Goal: Information Seeking & Learning: Learn about a topic

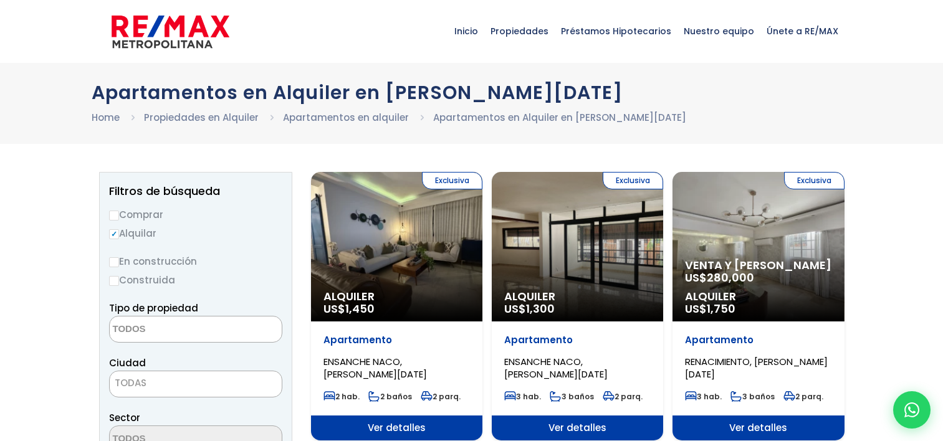
select select
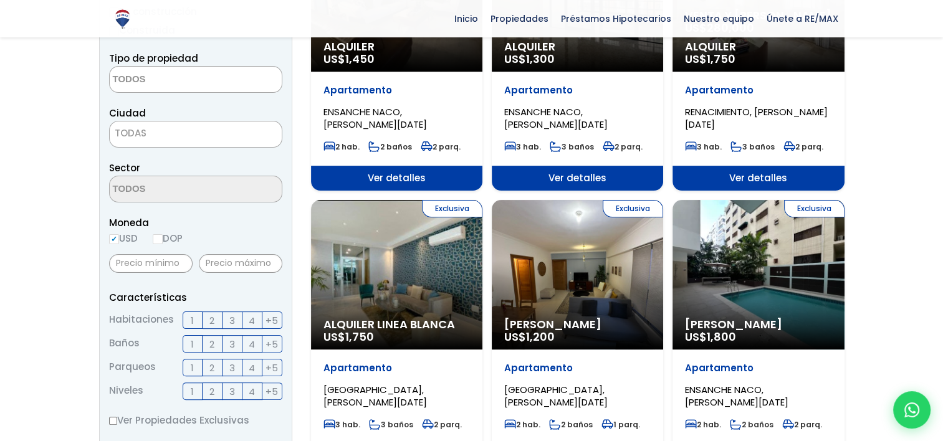
click at [208, 318] on label "2" at bounding box center [213, 320] width 20 height 17
click at [0, 0] on input "2" at bounding box center [0, 0] width 0 height 0
click at [211, 344] on span "2" at bounding box center [211, 345] width 5 height 16
click at [0, 0] on input "2" at bounding box center [0, 0] width 0 height 0
click at [196, 365] on label "1" at bounding box center [193, 367] width 20 height 17
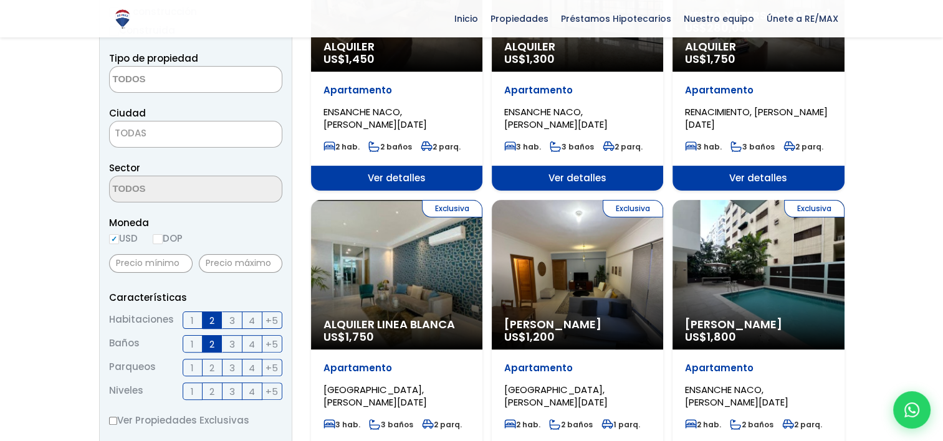
click at [0, 0] on input "1" at bounding box center [0, 0] width 0 height 0
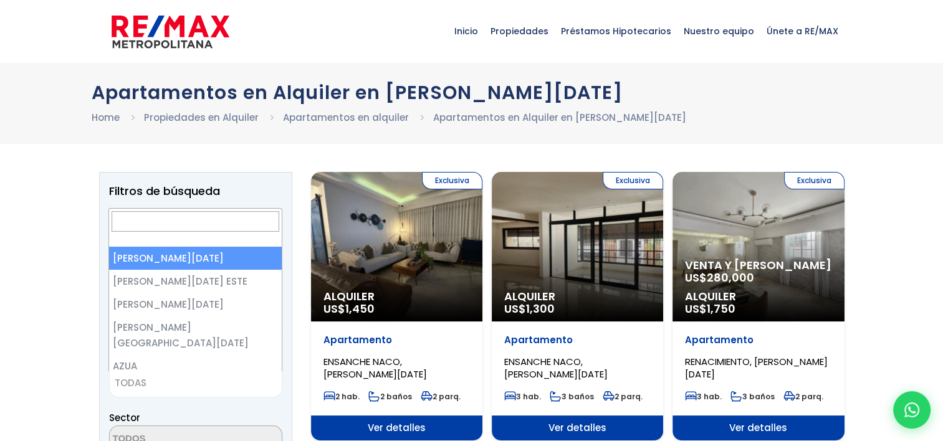
click at [207, 380] on span "TODAS" at bounding box center [196, 383] width 172 height 17
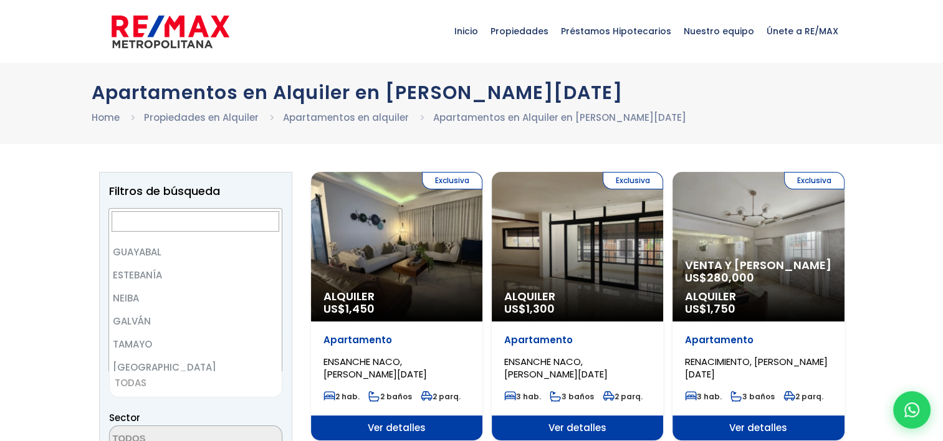
scroll to position [299, 0]
click at [271, 358] on div "Ciudad SANTO DOMINGO DE GUZMÁN SANTO DOMINGO ESTE SANTO DOMINGO OESTE SANTO DOM…" at bounding box center [195, 376] width 173 height 42
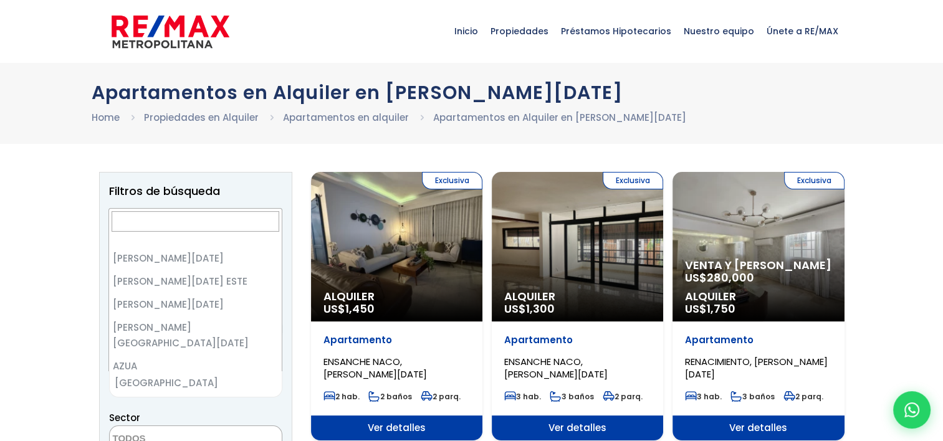
drag, startPoint x: 271, startPoint y: 358, endPoint x: 206, endPoint y: 383, distance: 69.2
click at [206, 383] on span "[GEOGRAPHIC_DATA]" at bounding box center [180, 383] width 141 height 17
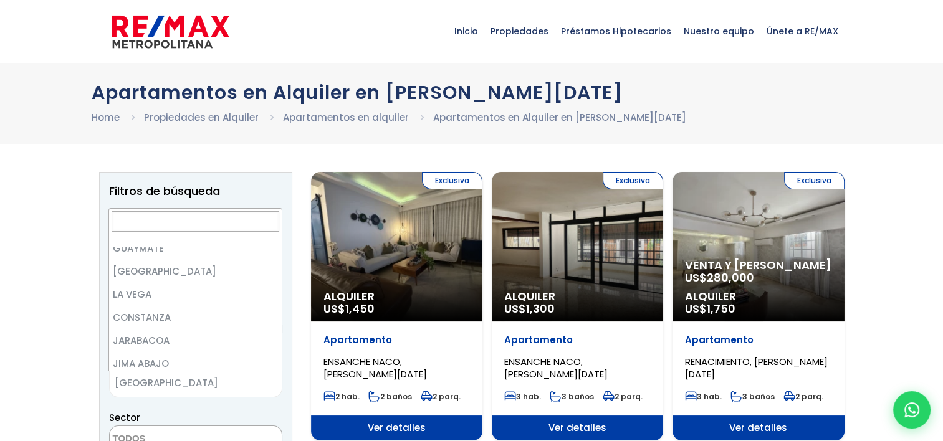
scroll to position [1491, 0]
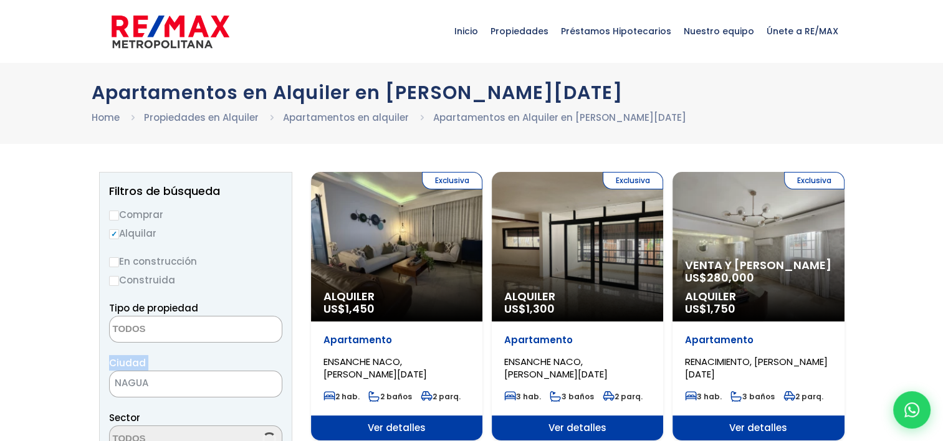
click at [271, 365] on div "Ciudad SANTO DOMINGO DE GUZMÁN SANTO DOMINGO ESTE SANTO DOMINGO OESTE SANTO DOM…" at bounding box center [195, 376] width 173 height 42
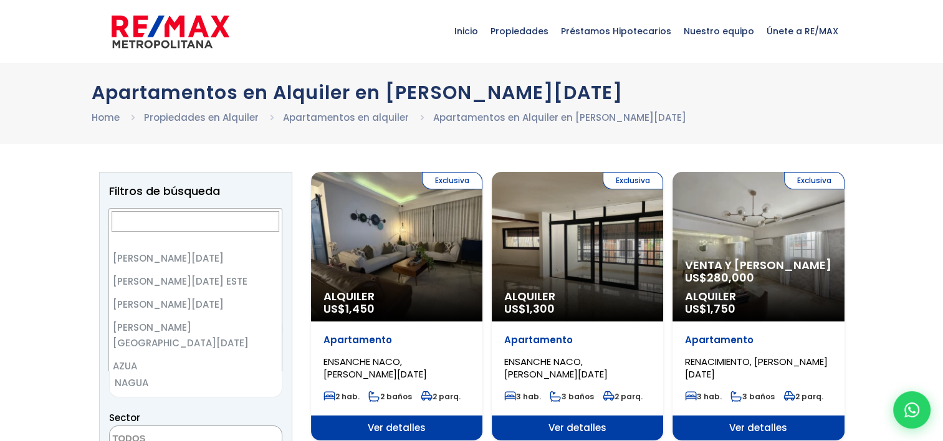
drag, startPoint x: 271, startPoint y: 365, endPoint x: 214, endPoint y: 390, distance: 62.0
click at [214, 390] on span "NAGUA" at bounding box center [180, 383] width 141 height 17
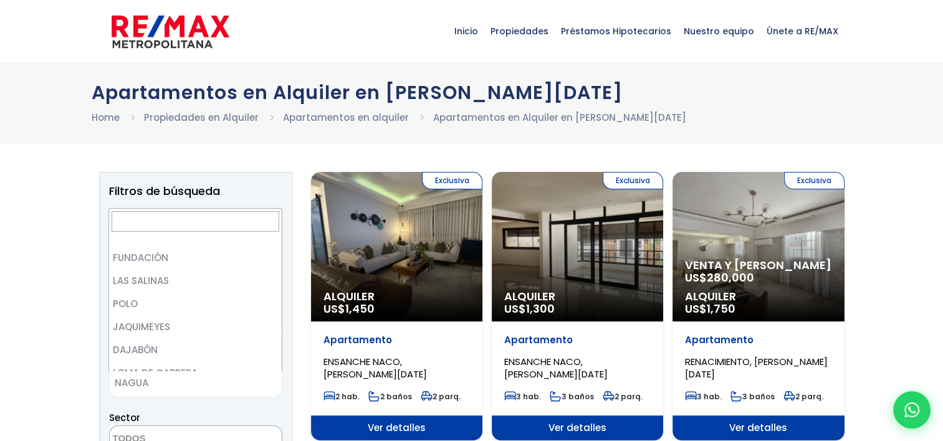
scroll to position [0, 0]
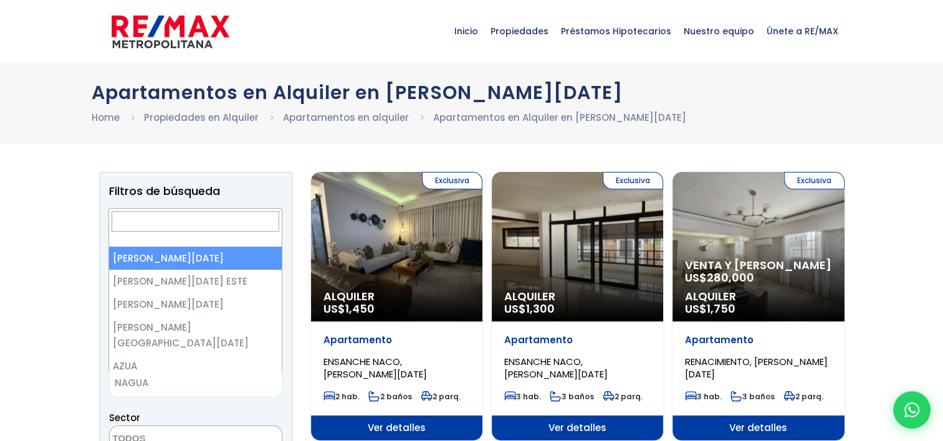
select select "1"
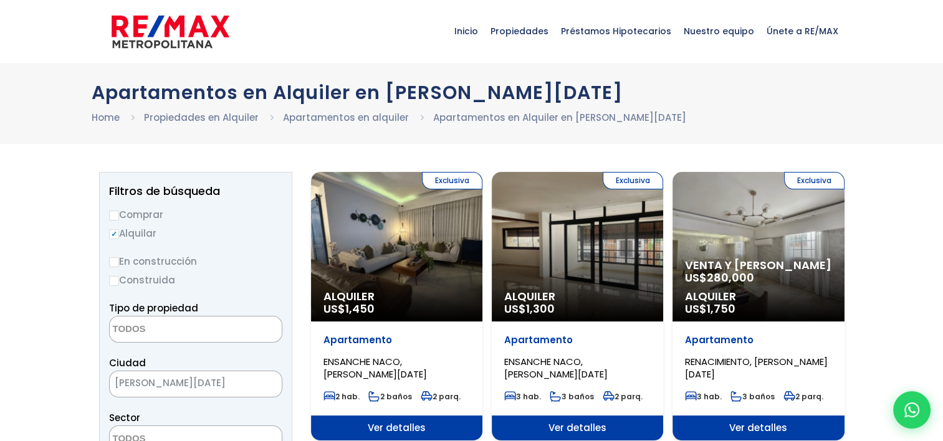
click at [200, 436] on textarea "Search" at bounding box center [170, 439] width 121 height 27
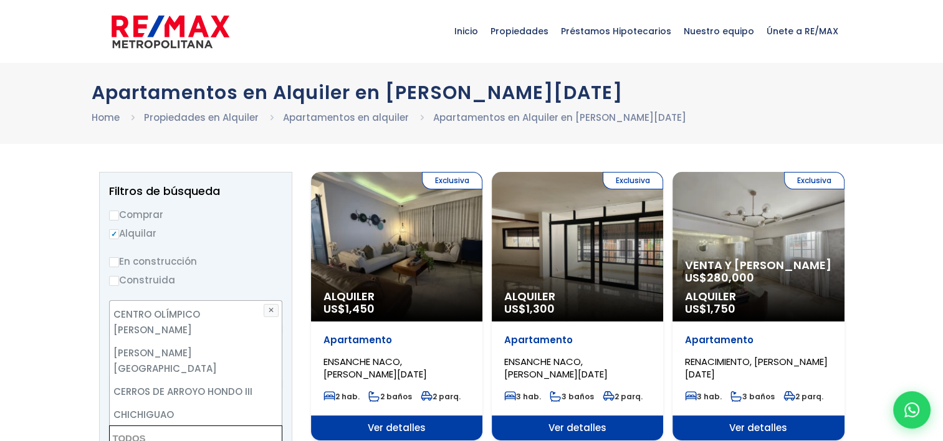
scroll to position [723, 0]
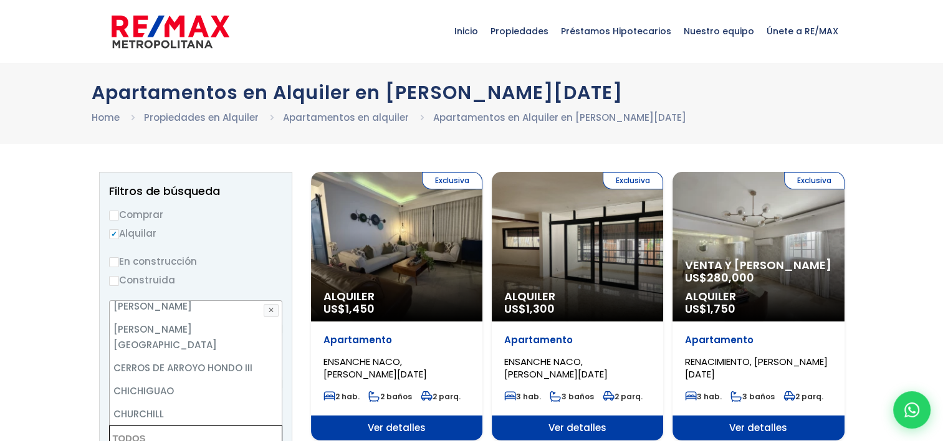
select select "211"
select select
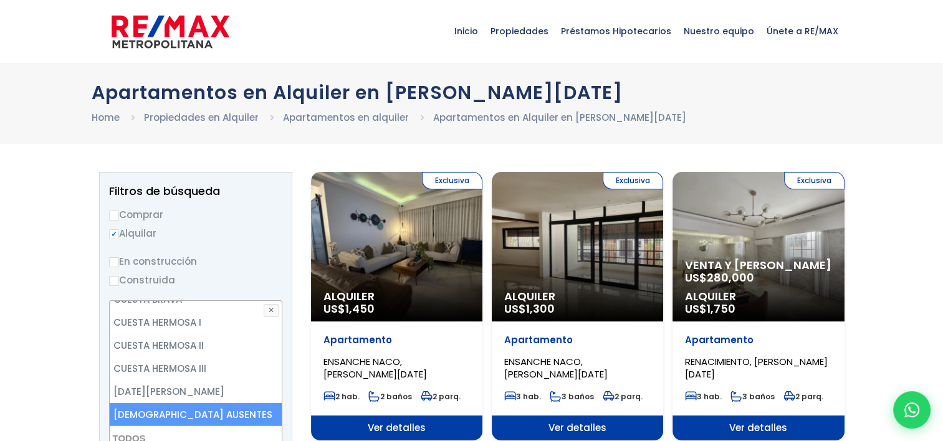
scroll to position [1088, 0]
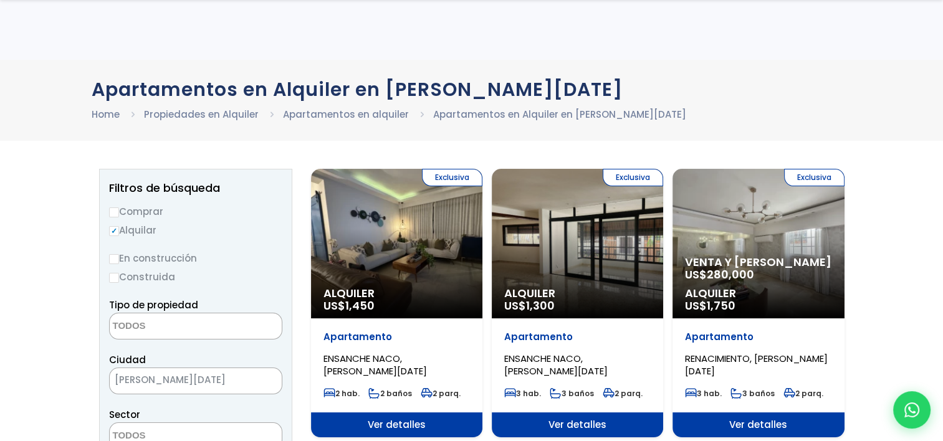
scroll to position [252, 0]
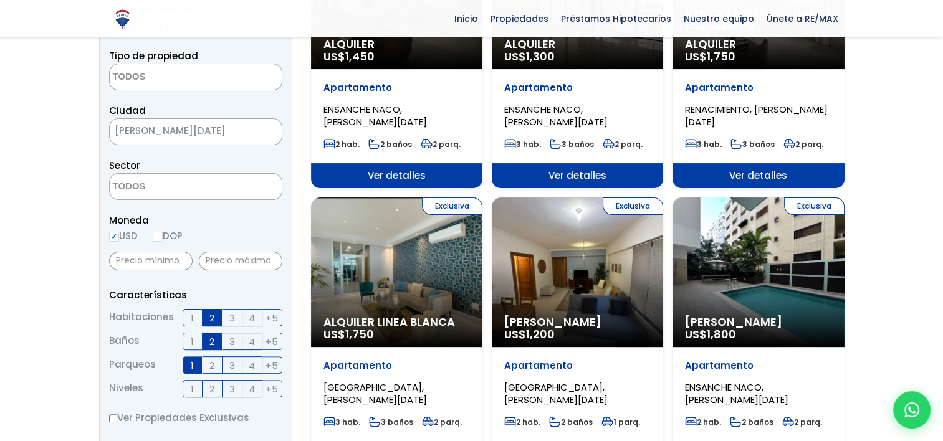
click at [165, 238] on label "DOP" at bounding box center [168, 236] width 30 height 16
click at [0, 0] on input "DOP" at bounding box center [0, 0] width 0 height 0
click at [163, 236] on input "DOP" at bounding box center [158, 237] width 10 height 10
radio input "true"
click at [117, 236] on input "USD" at bounding box center [114, 237] width 10 height 10
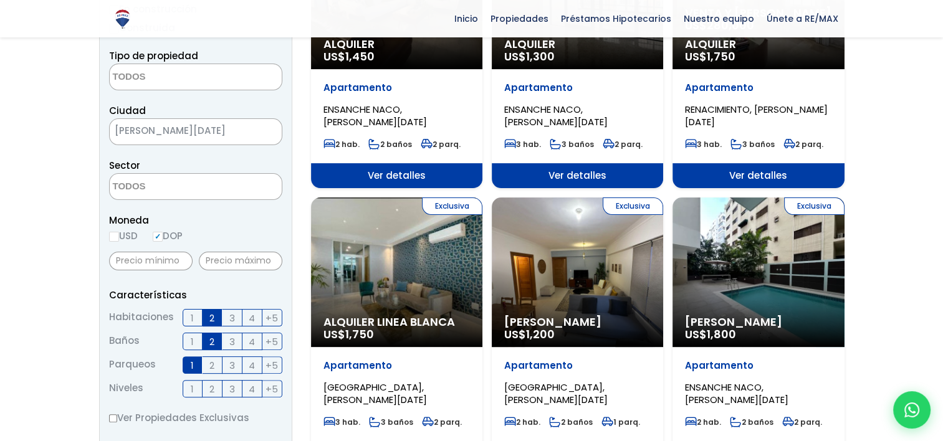
radio input "true"
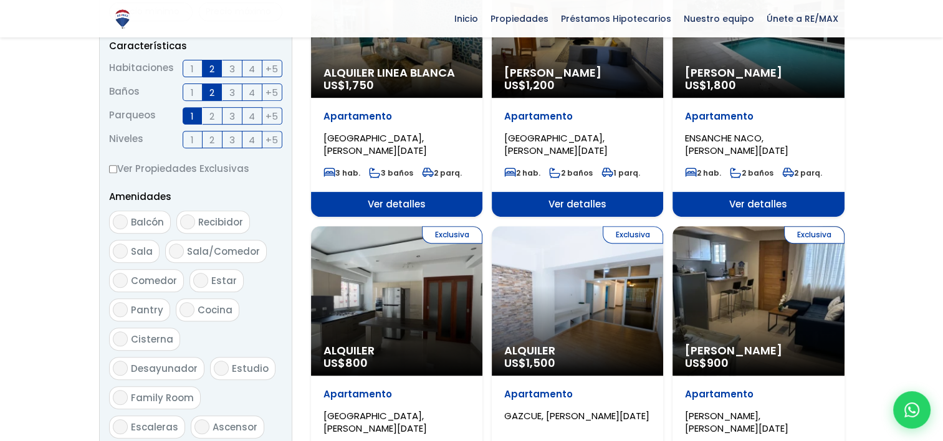
scroll to position [750, 0]
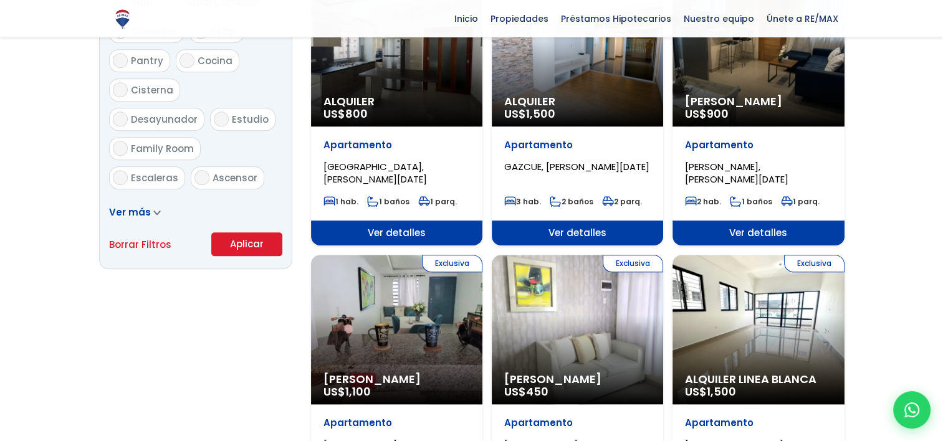
click at [236, 242] on button "Aplicar" at bounding box center [246, 244] width 71 height 24
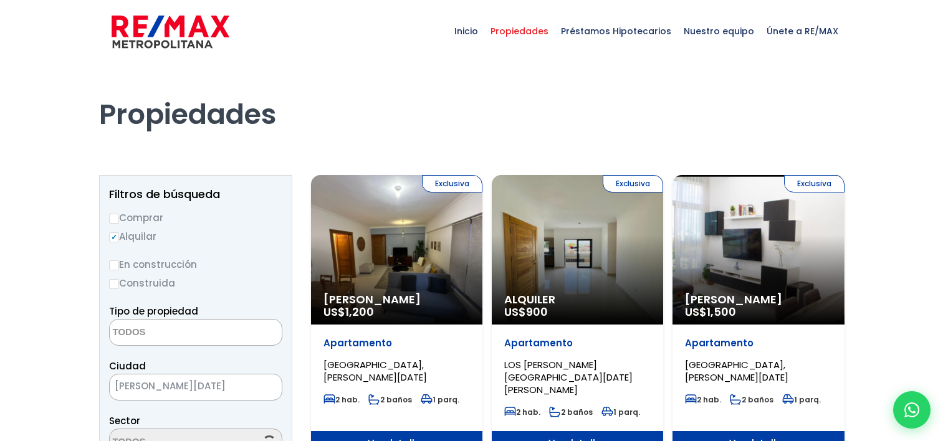
select select
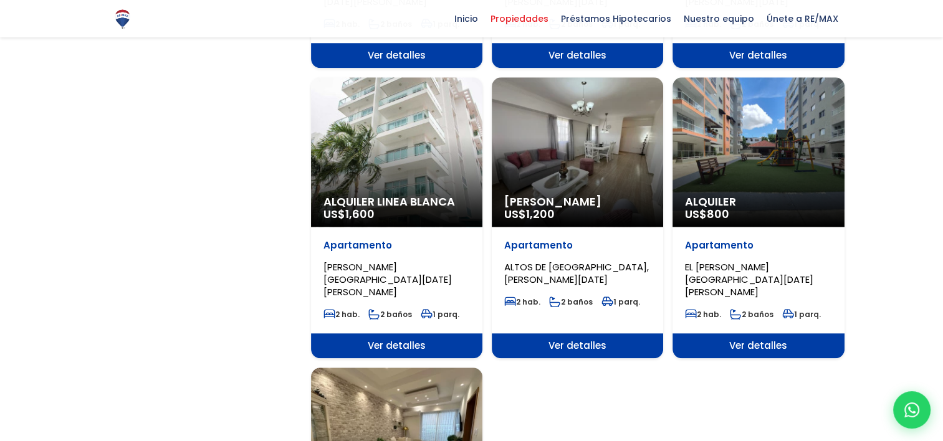
scroll to position [1496, 0]
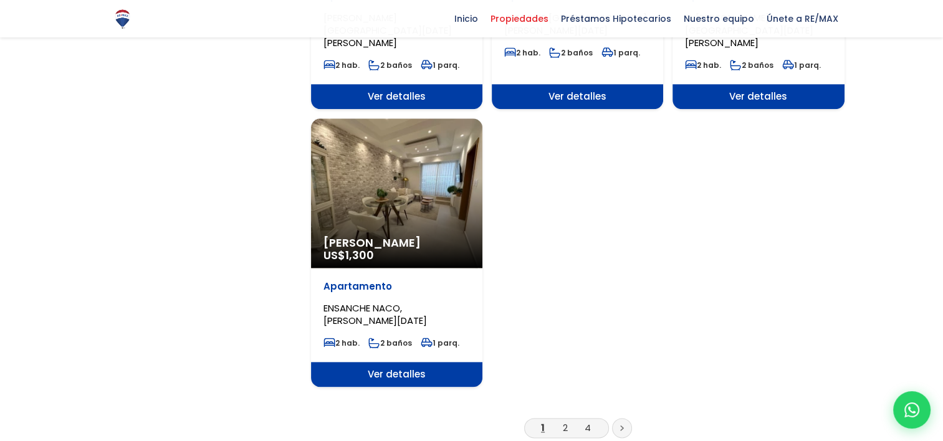
click at [433, 170] on div "Alquiler Amueblado US$ 1,300" at bounding box center [396, 193] width 171 height 150
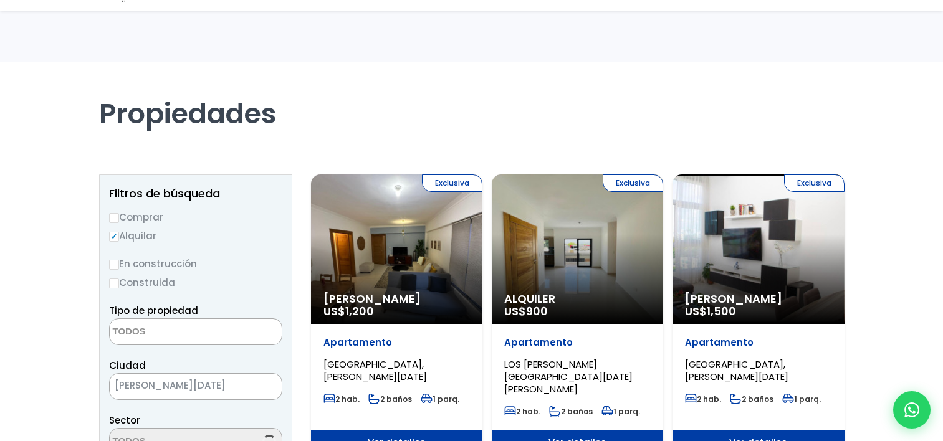
select select
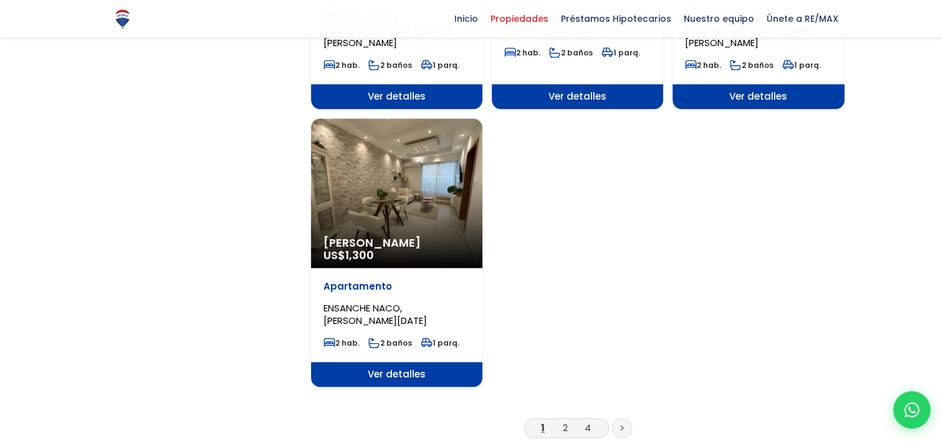
scroll to position [1247, 0]
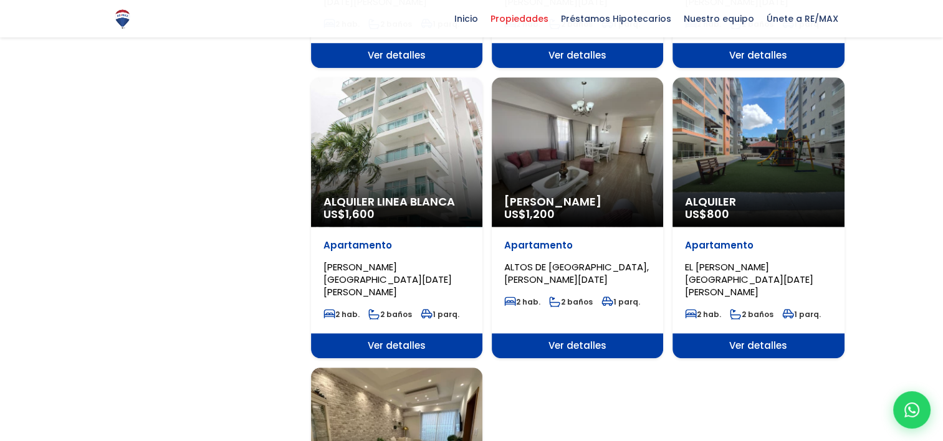
click at [729, 144] on div "Alquiler US$ 800" at bounding box center [758, 152] width 171 height 150
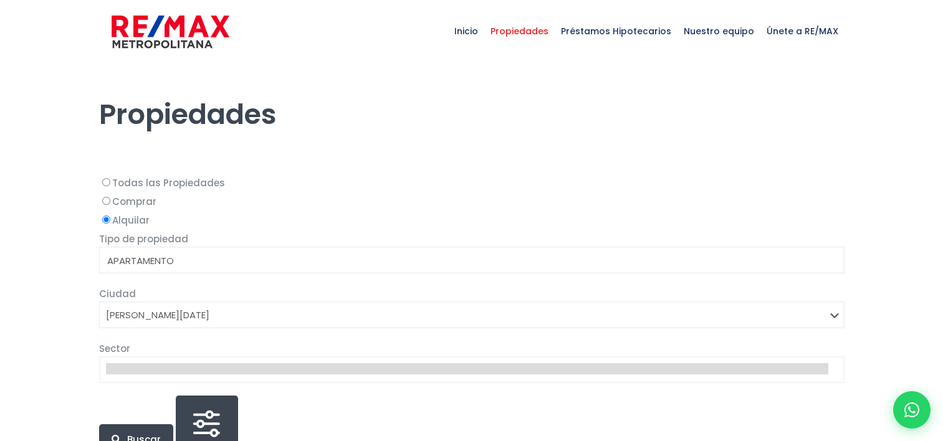
select select
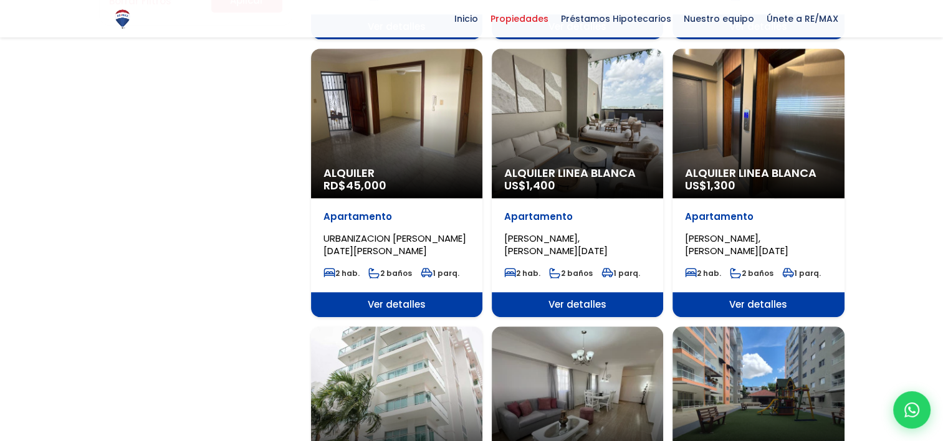
scroll to position [748, 0]
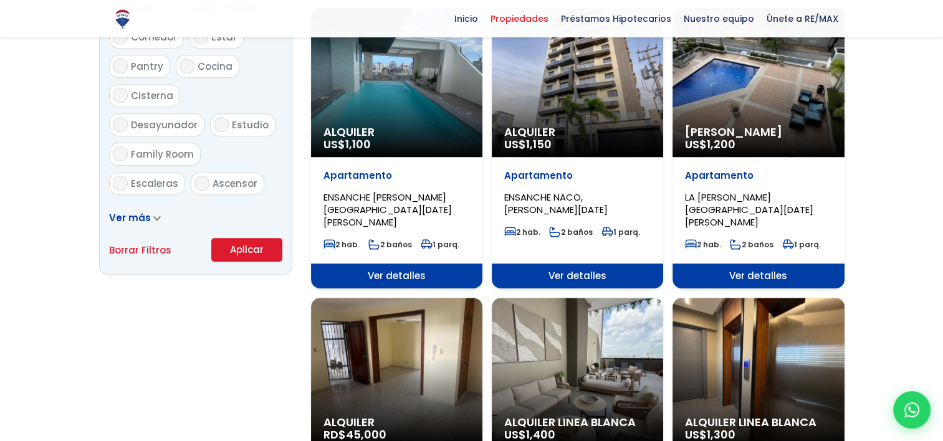
click at [405, 264] on span "Ver detalles" at bounding box center [396, 276] width 171 height 25
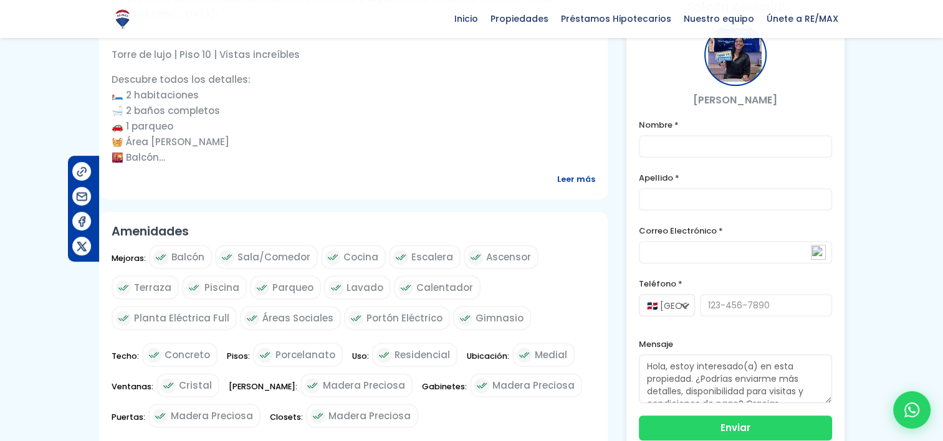
scroll to position [249, 0]
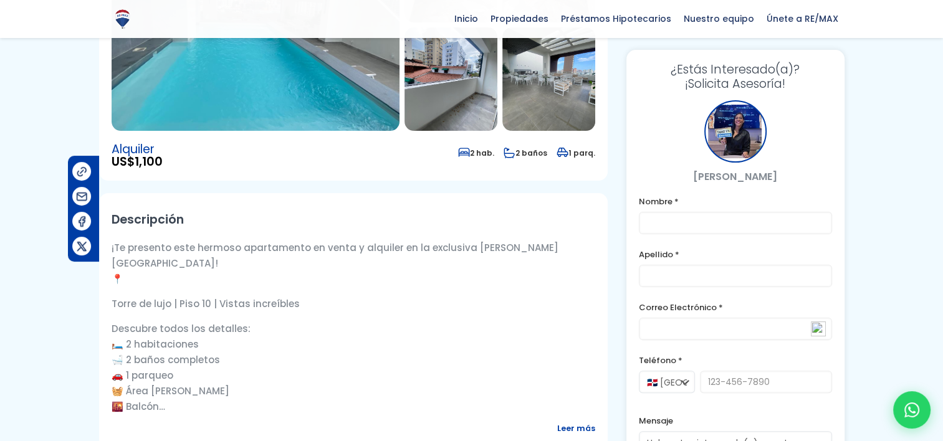
click at [576, 421] on span "Leer más" at bounding box center [576, 429] width 38 height 16
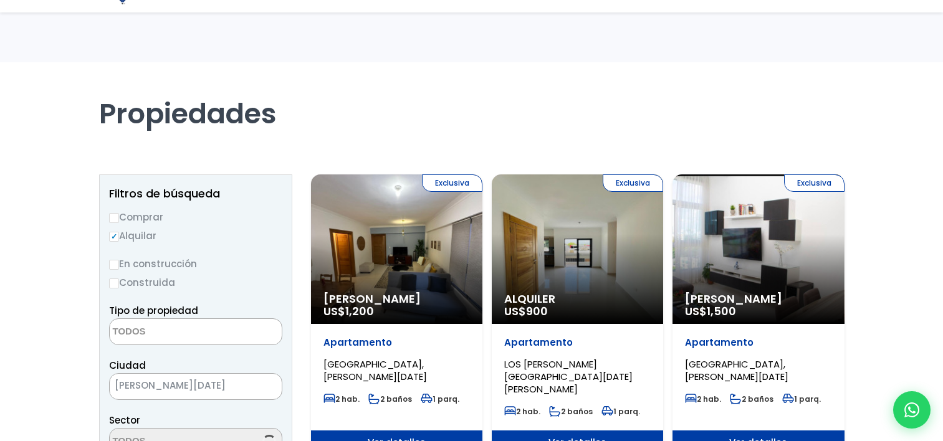
select select
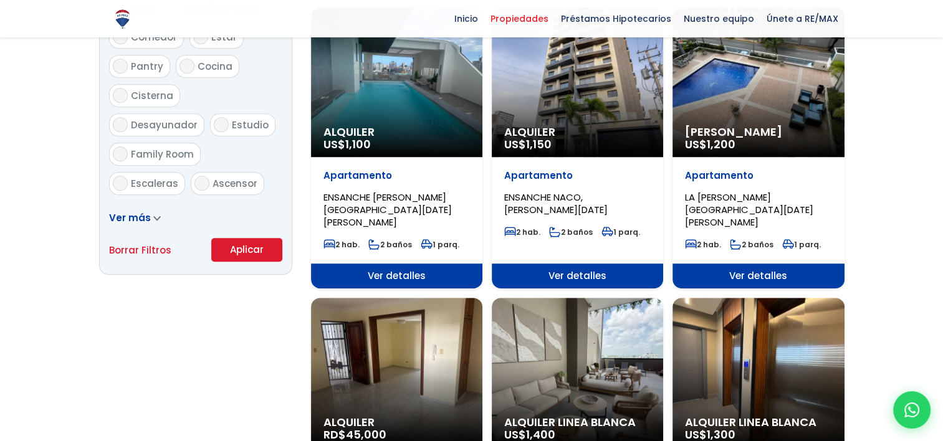
scroll to position [748, 0]
click at [573, 264] on span "Ver detalles" at bounding box center [577, 276] width 171 height 25
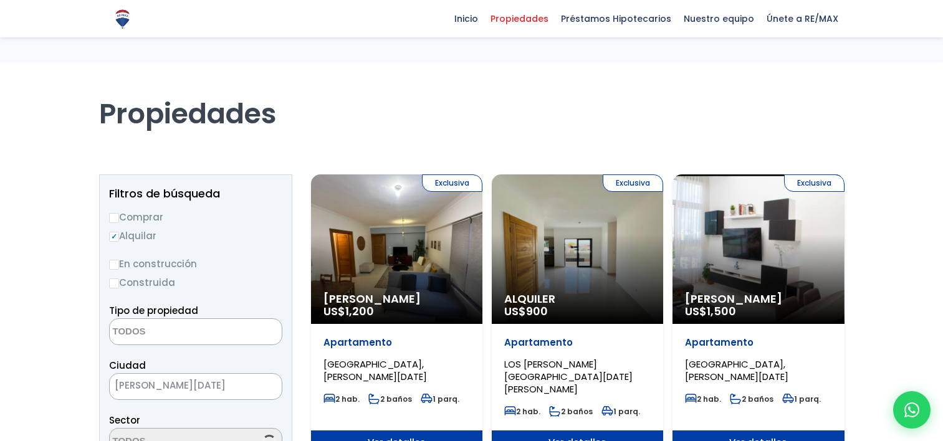
select select
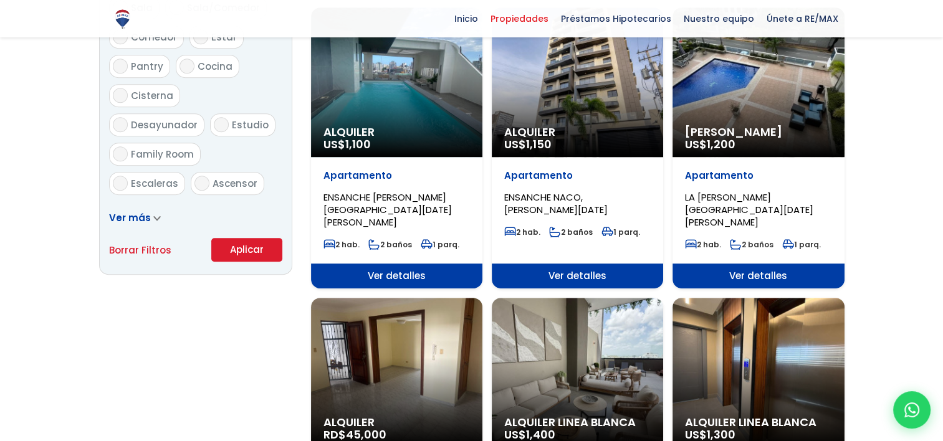
scroll to position [748, 0]
click at [769, 264] on span "Ver detalles" at bounding box center [758, 276] width 171 height 25
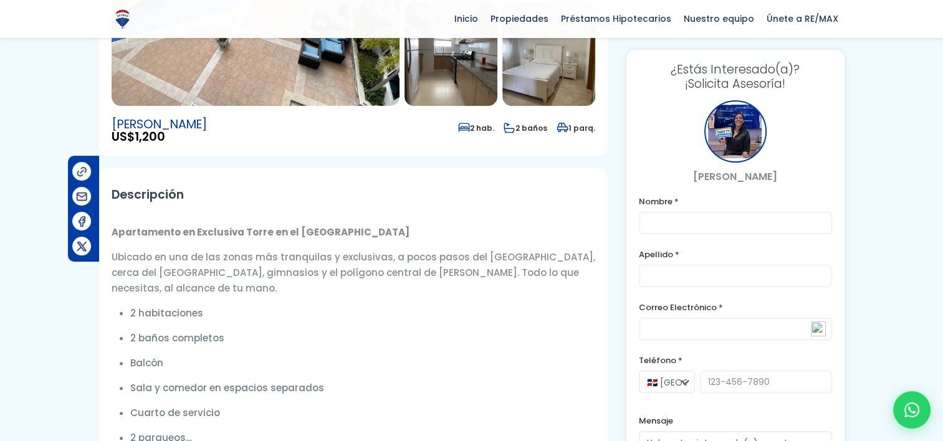
scroll to position [499, 0]
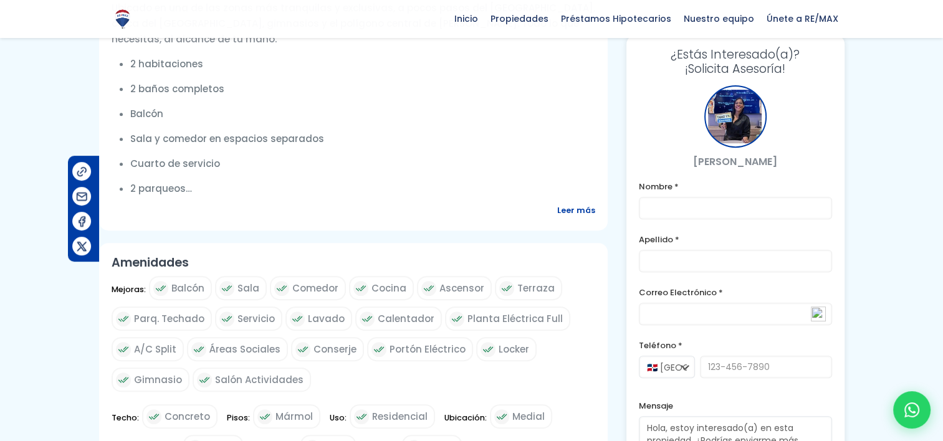
click at [586, 209] on span "Leer más" at bounding box center [576, 211] width 38 height 16
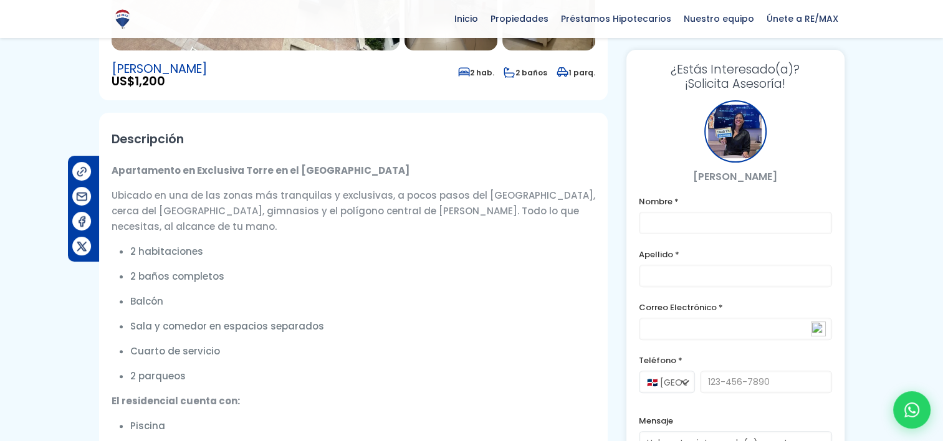
scroll to position [0, 0]
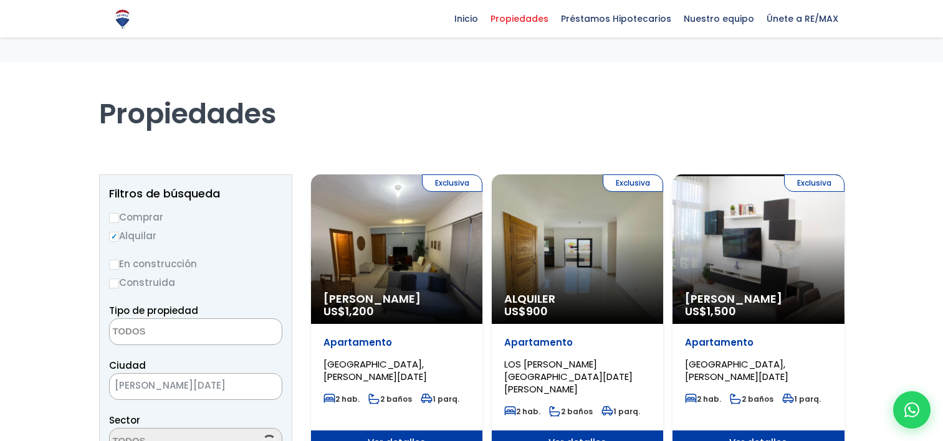
select select
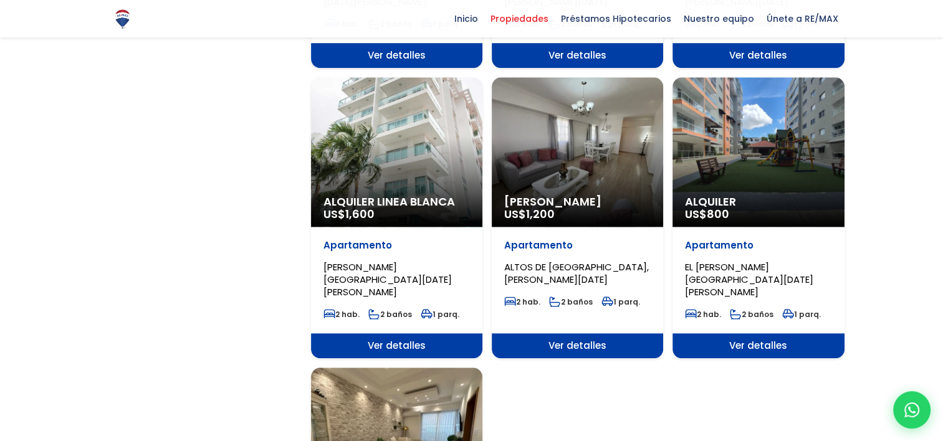
scroll to position [1496, 0]
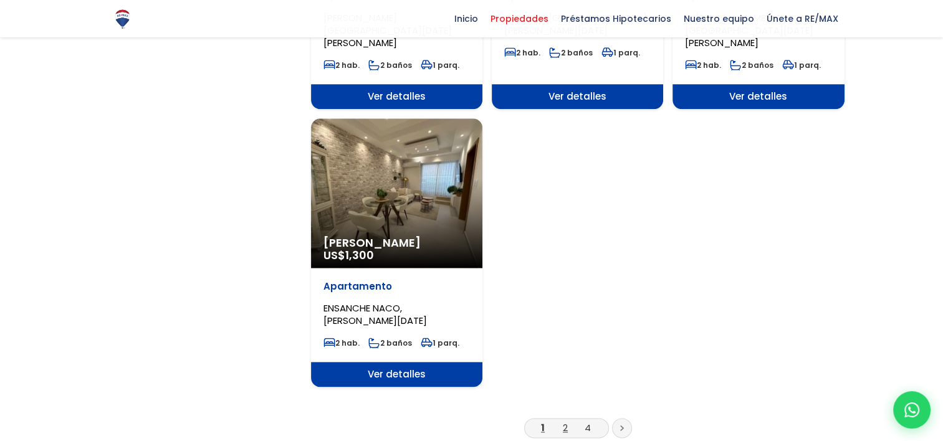
click at [565, 421] on link "2" at bounding box center [565, 427] width 5 height 13
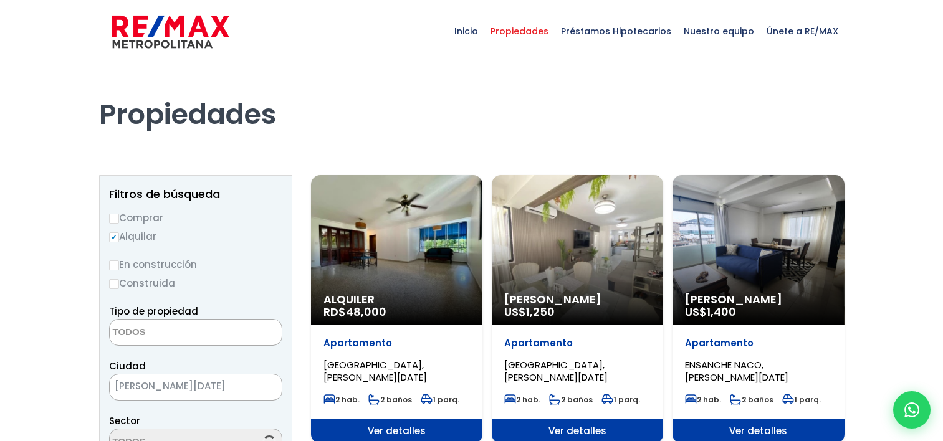
select select
click at [576, 300] on span "Alquiler Amueblado" at bounding box center [577, 300] width 146 height 12
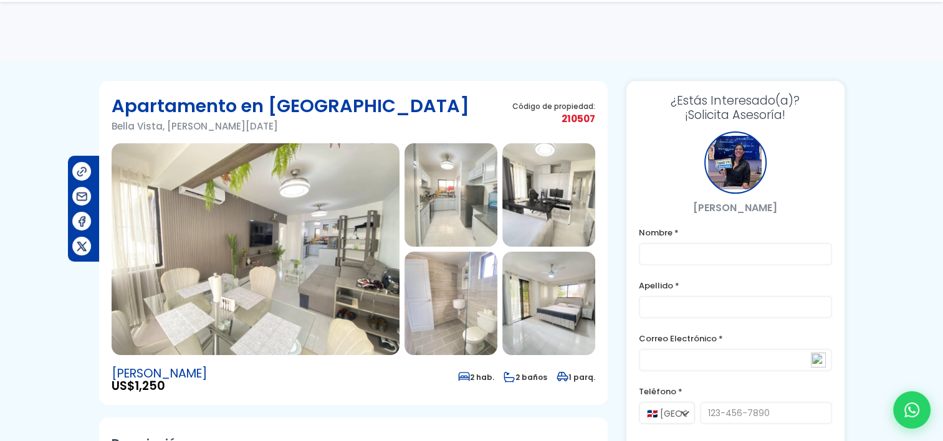
scroll to position [249, 0]
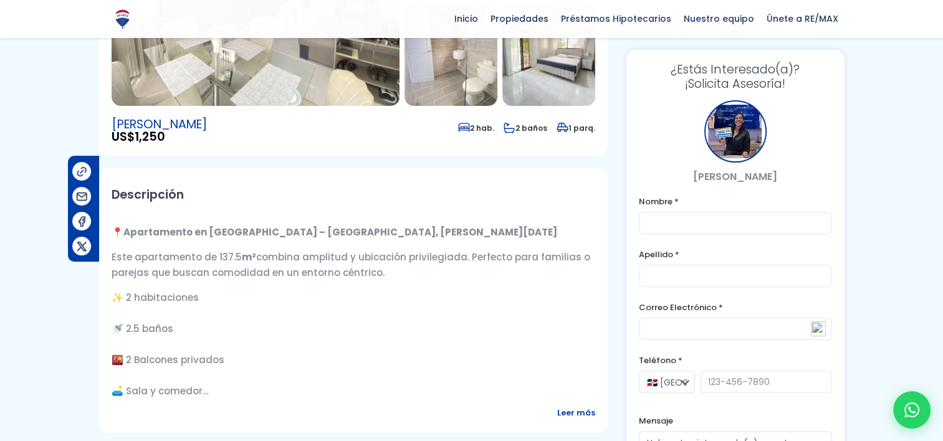
click at [570, 411] on span "Leer más" at bounding box center [576, 413] width 38 height 16
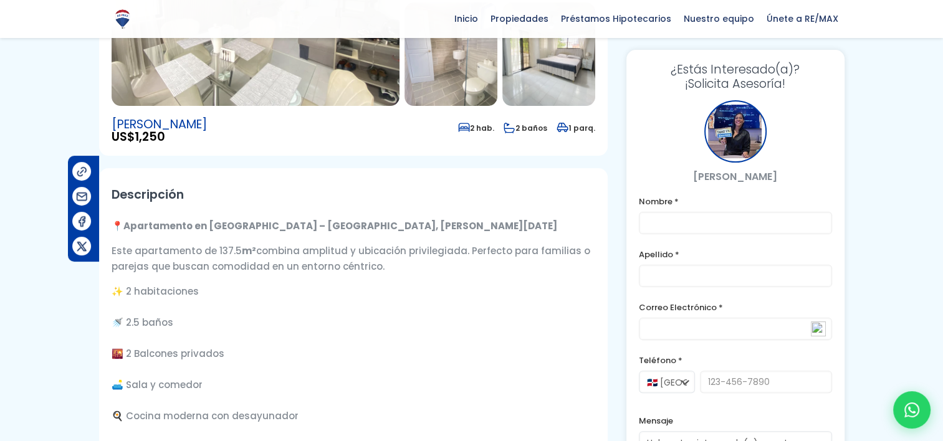
scroll to position [0, 0]
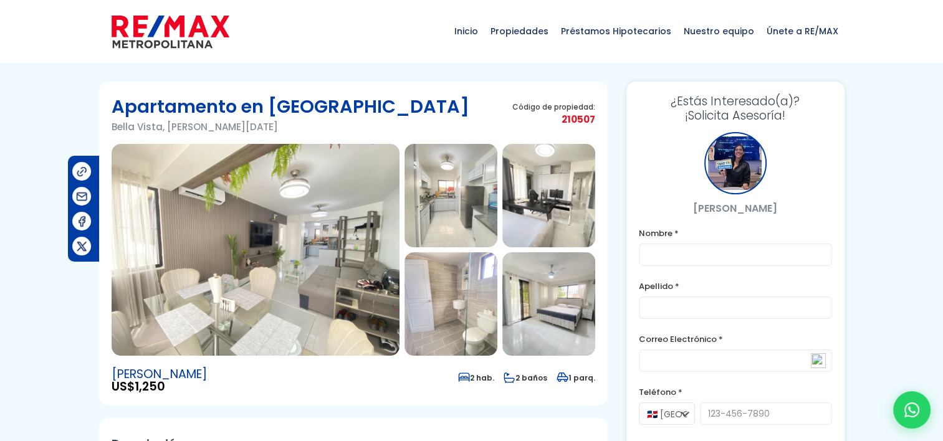
click at [367, 283] on img at bounding box center [256, 250] width 288 height 212
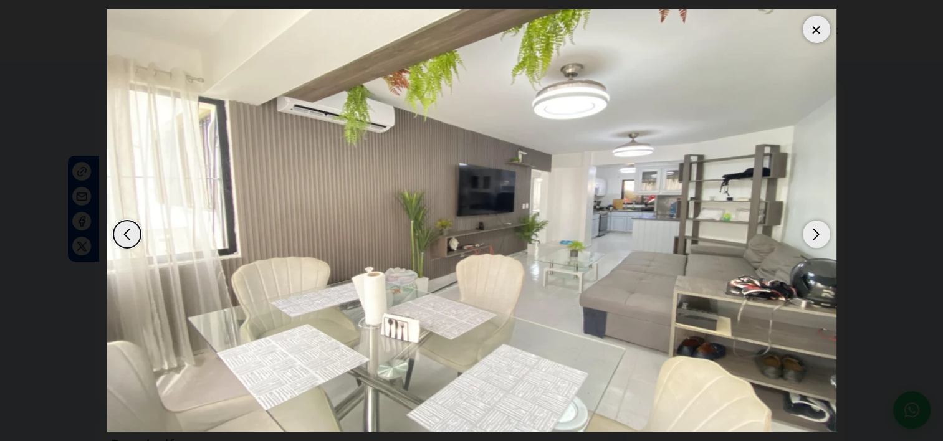
click at [817, 233] on div "Next slide" at bounding box center [816, 234] width 27 height 27
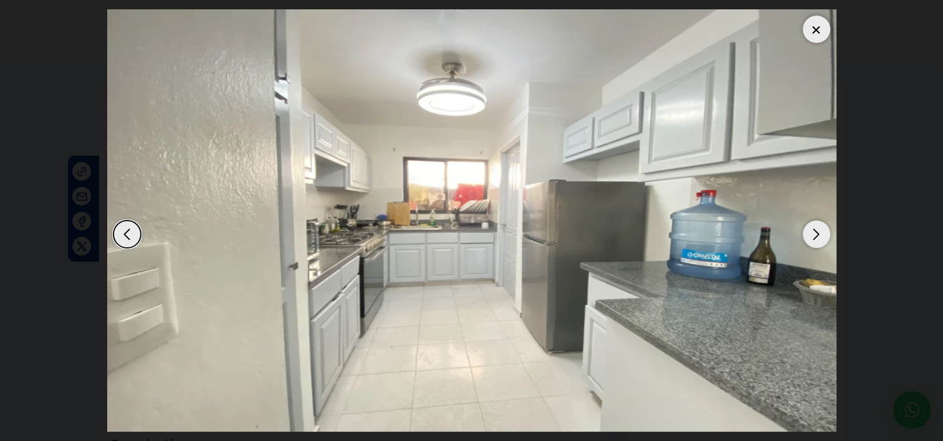
click at [817, 233] on div "Next slide" at bounding box center [816, 234] width 27 height 27
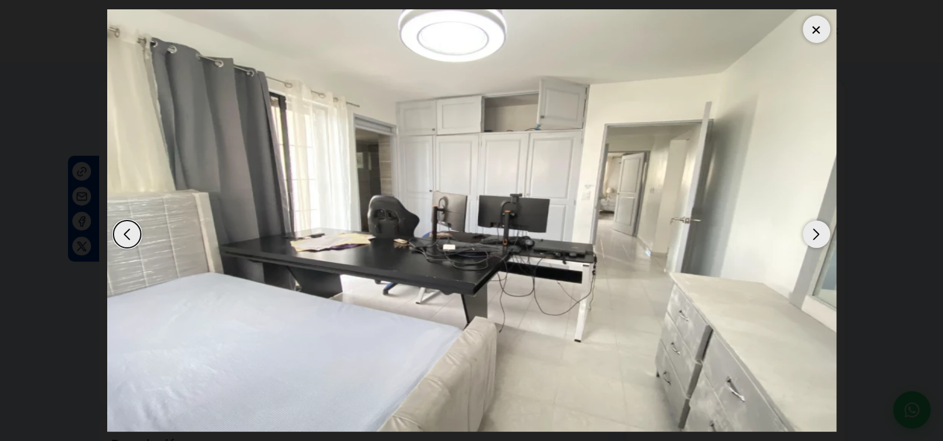
click at [817, 233] on div "Next slide" at bounding box center [816, 234] width 27 height 27
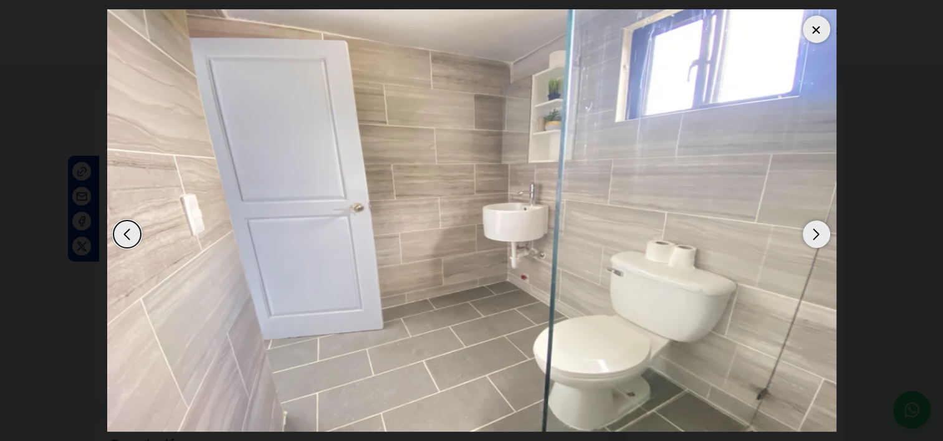
click at [817, 233] on div "Next slide" at bounding box center [816, 234] width 27 height 27
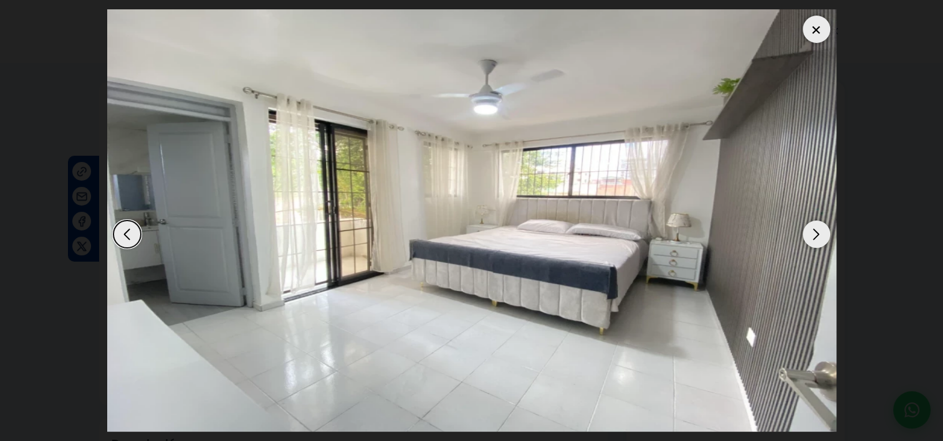
click at [815, 234] on div "Next slide" at bounding box center [816, 234] width 27 height 27
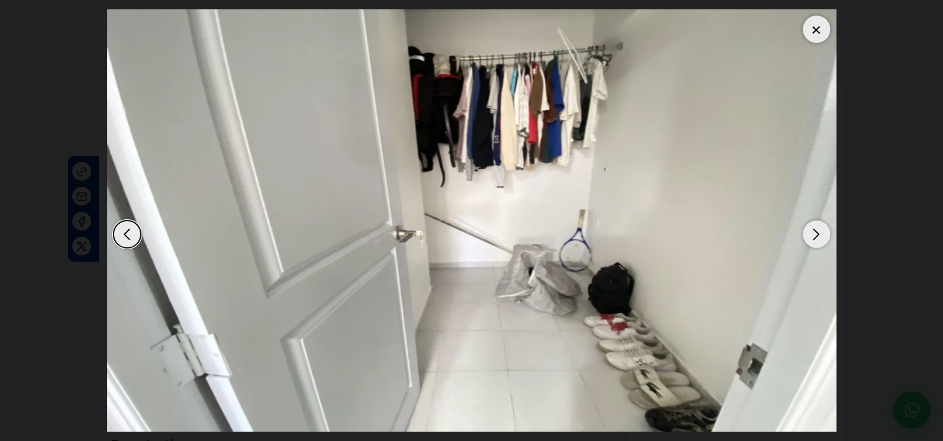
click at [815, 234] on div "Next slide" at bounding box center [816, 234] width 27 height 27
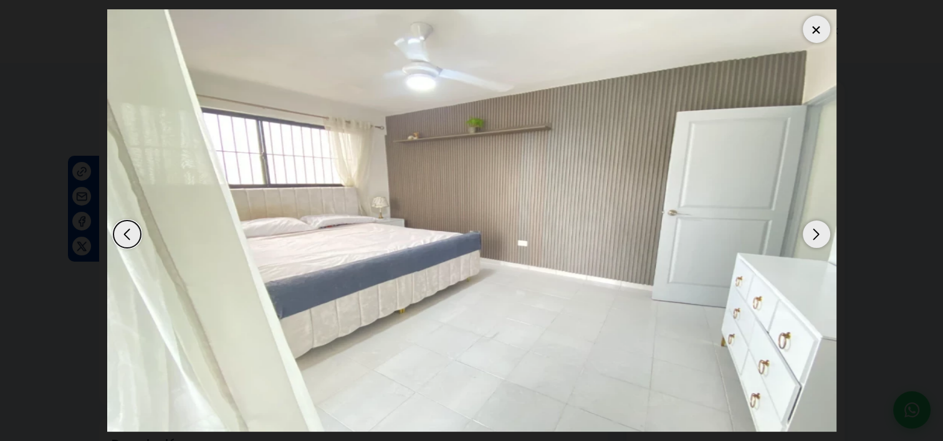
click at [815, 234] on div "Next slide" at bounding box center [816, 234] width 27 height 27
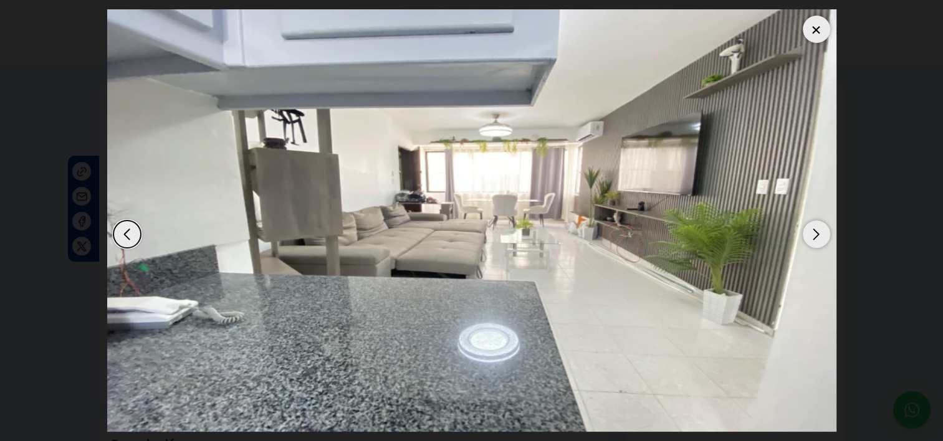
click at [815, 234] on div "Next slide" at bounding box center [816, 234] width 27 height 27
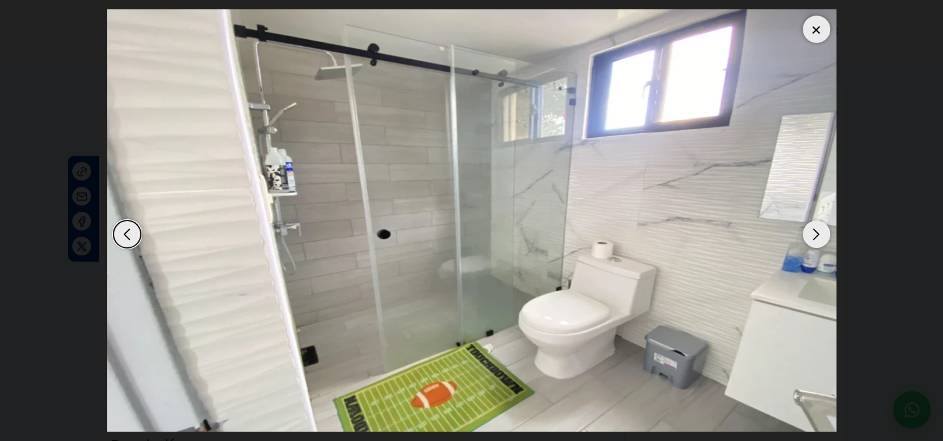
click at [814, 234] on div "Next slide" at bounding box center [816, 234] width 27 height 27
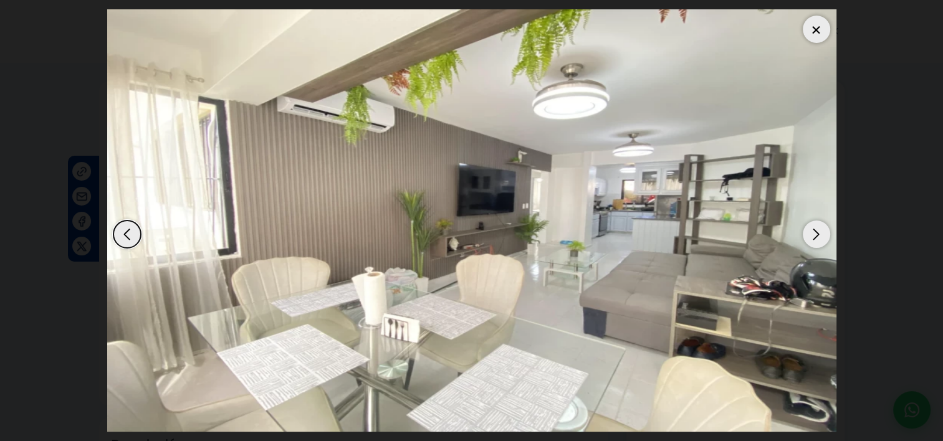
click at [814, 234] on div "Next slide" at bounding box center [816, 234] width 27 height 27
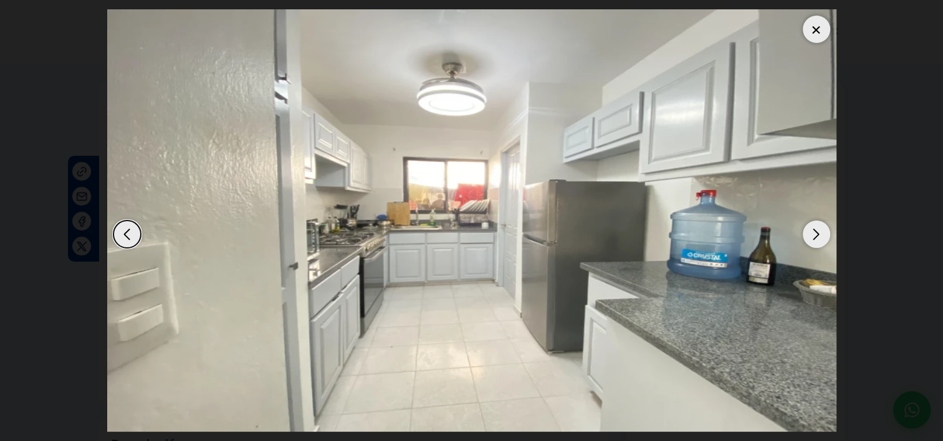
click at [815, 26] on div at bounding box center [816, 29] width 27 height 27
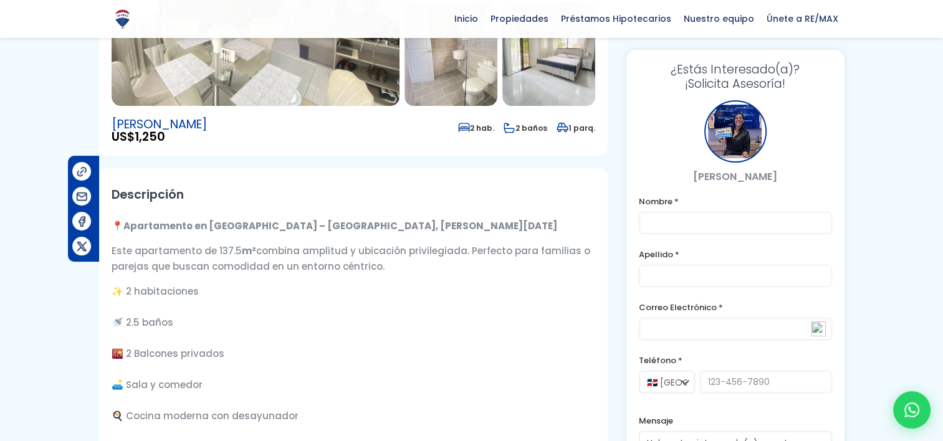
scroll to position [499, 0]
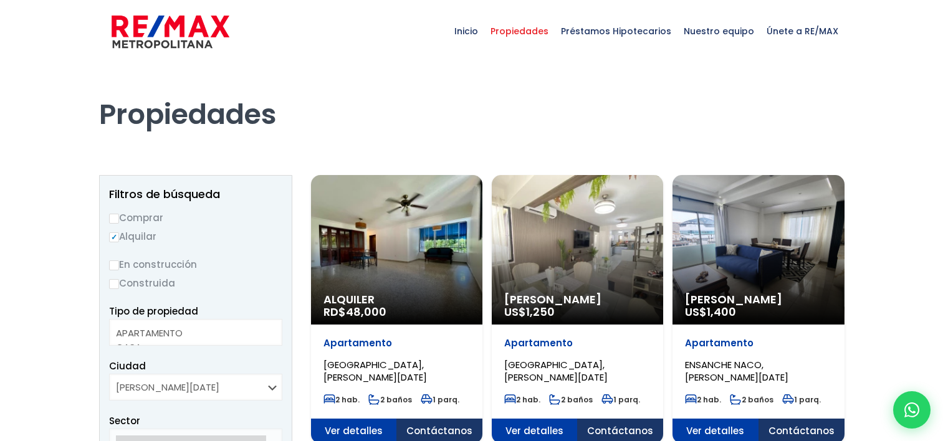
select select
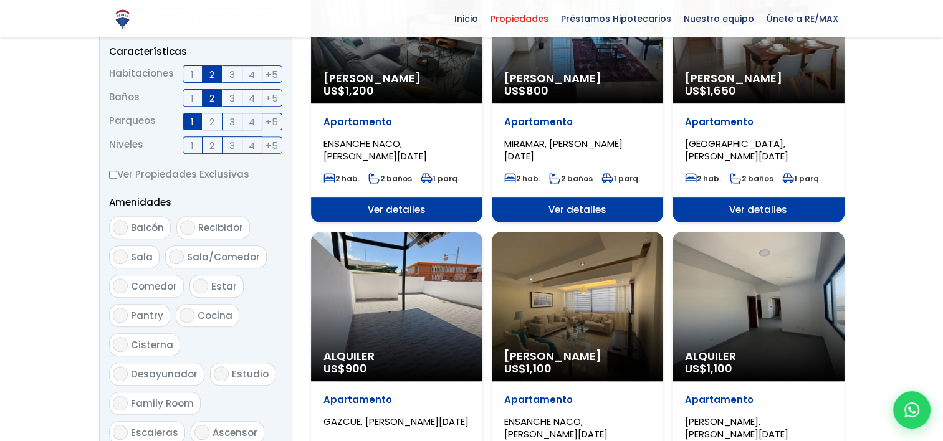
scroll to position [748, 0]
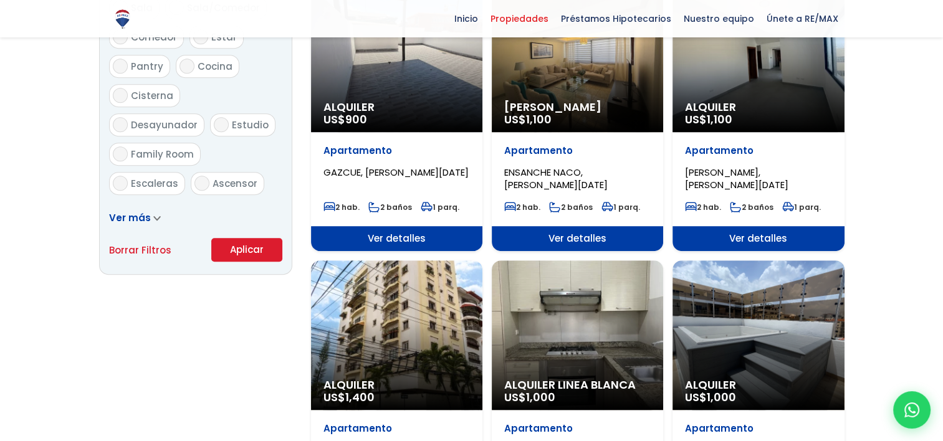
click at [582, 239] on span "Ver detalles" at bounding box center [577, 238] width 171 height 25
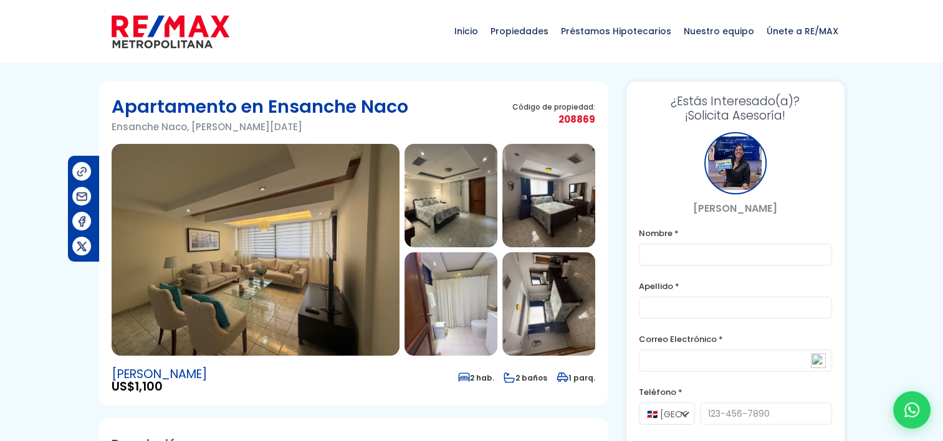
click at [342, 270] on img at bounding box center [256, 250] width 288 height 212
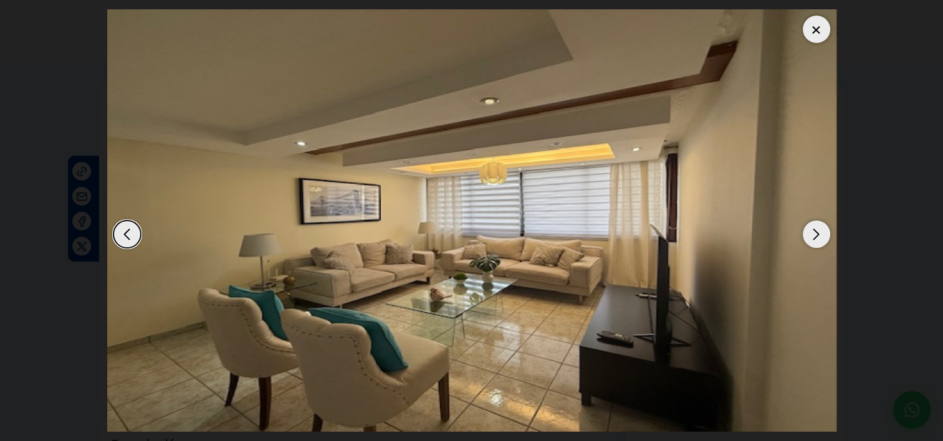
click at [813, 235] on div "Next slide" at bounding box center [816, 234] width 27 height 27
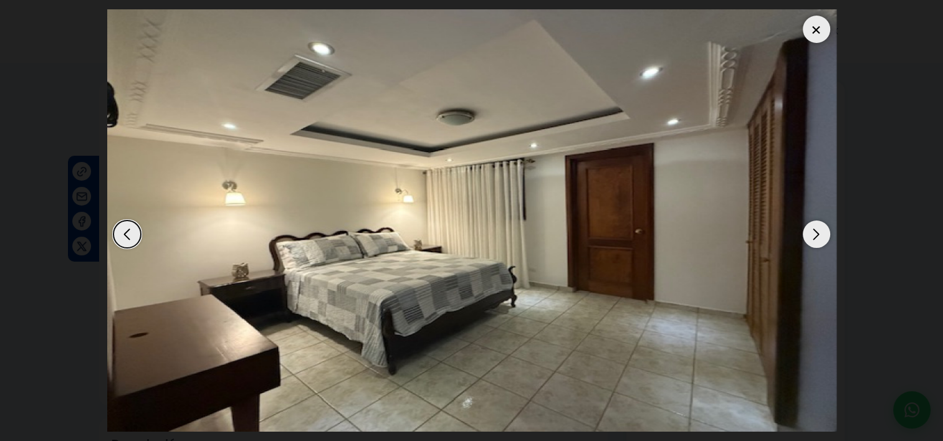
click at [813, 233] on div "Next slide" at bounding box center [816, 234] width 27 height 27
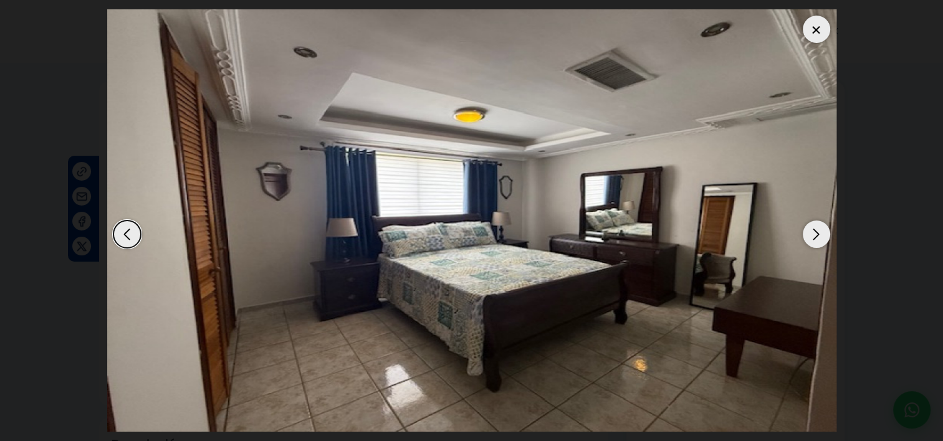
click at [813, 233] on div "Next slide" at bounding box center [816, 234] width 27 height 27
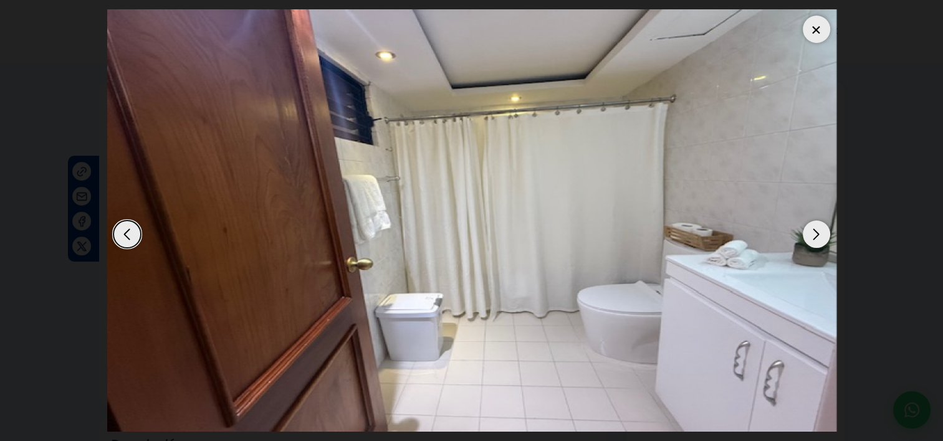
click at [813, 233] on div "Next slide" at bounding box center [816, 234] width 27 height 27
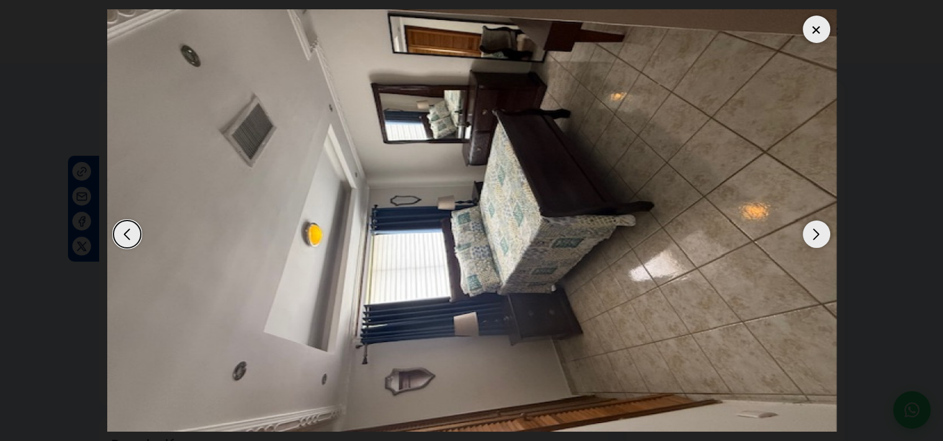
click at [813, 233] on div "Next slide" at bounding box center [816, 234] width 27 height 27
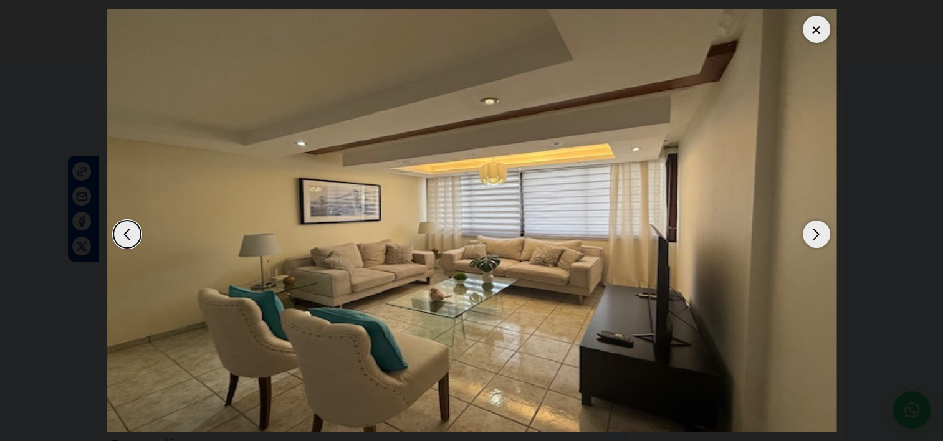
click at [813, 233] on div "Next slide" at bounding box center [816, 234] width 27 height 27
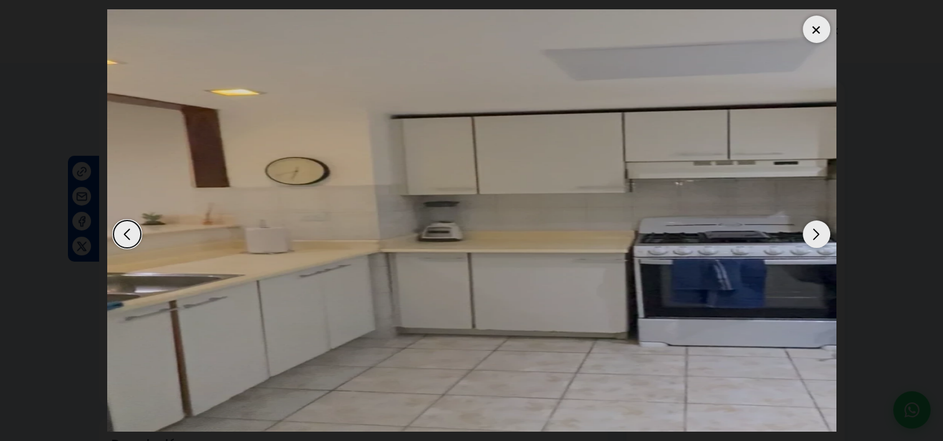
click at [821, 26] on div at bounding box center [816, 29] width 27 height 27
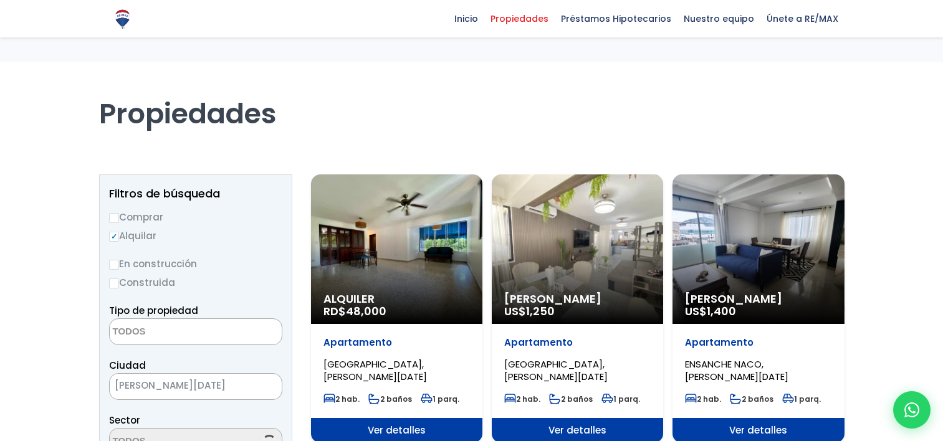
select select
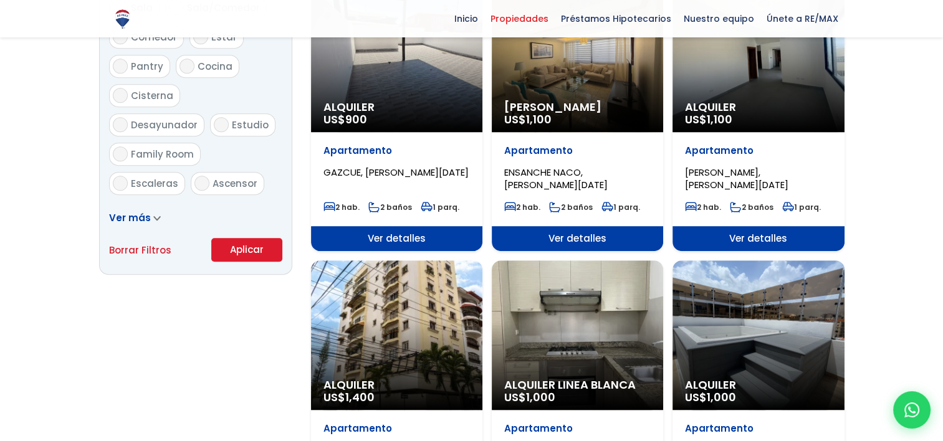
scroll to position [748, 0]
click at [749, 234] on span "Ver detalles" at bounding box center [758, 238] width 171 height 25
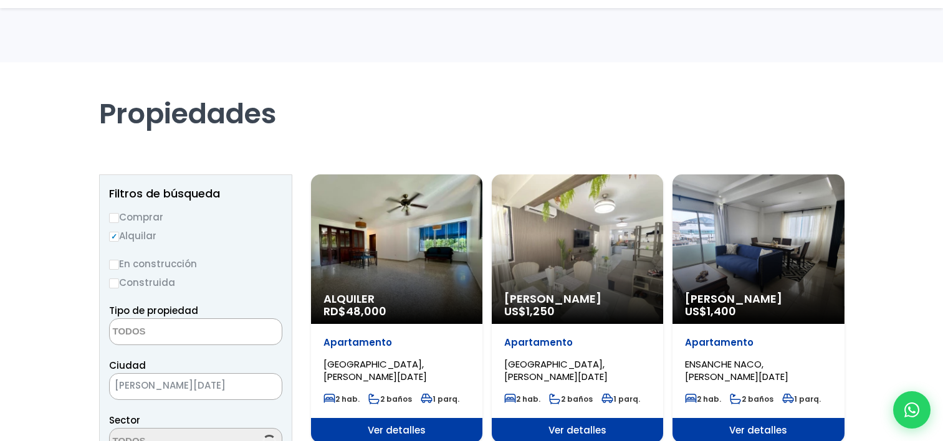
select select
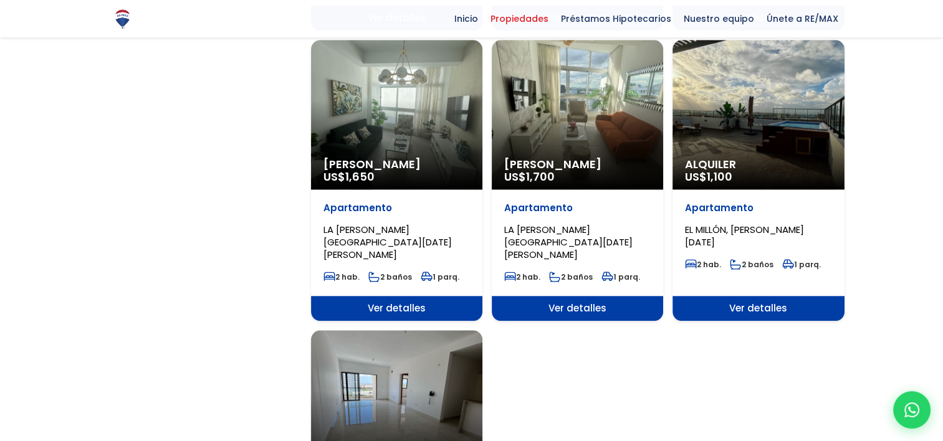
scroll to position [997, 0]
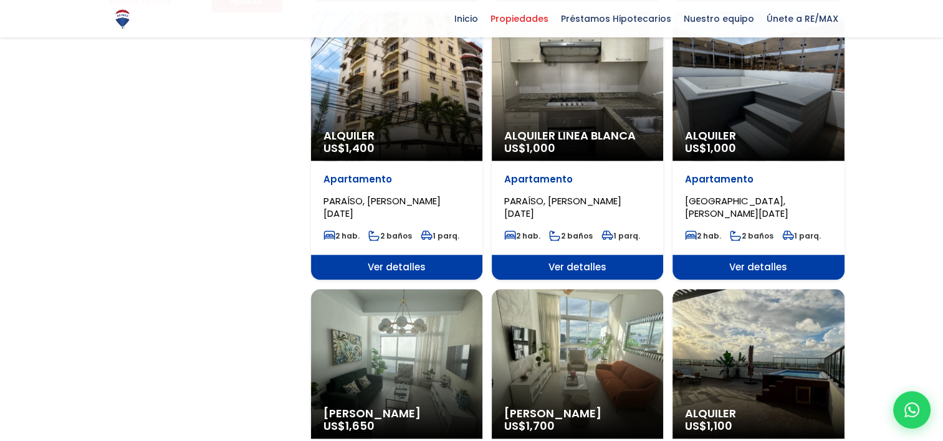
click at [751, 262] on span "Ver detalles" at bounding box center [758, 267] width 171 height 25
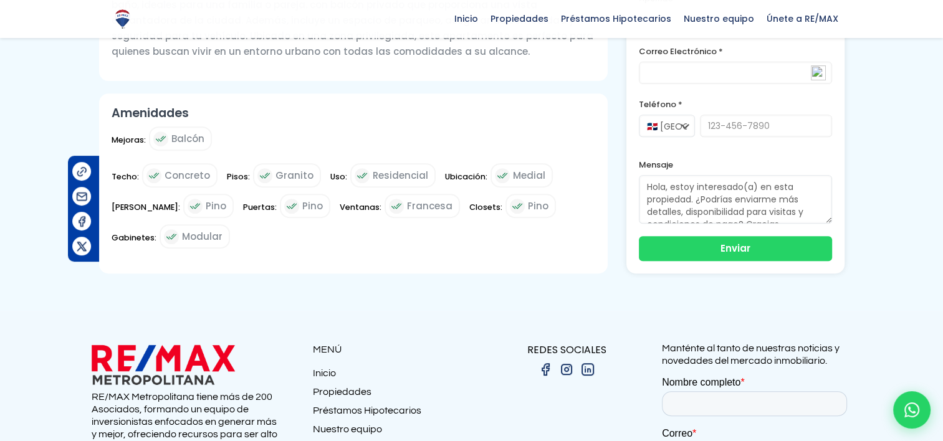
scroll to position [249, 0]
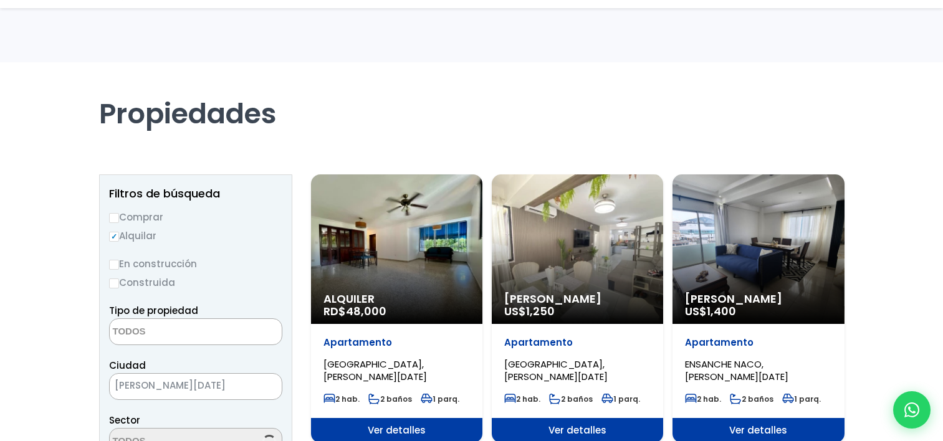
select select
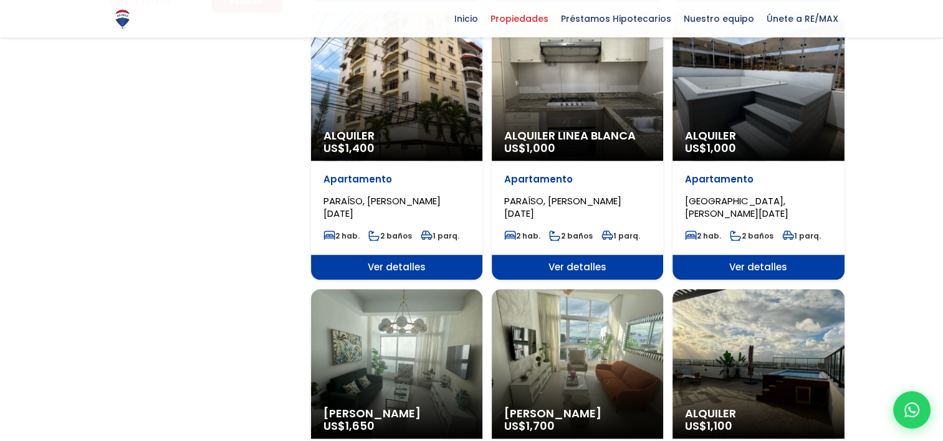
scroll to position [1247, 0]
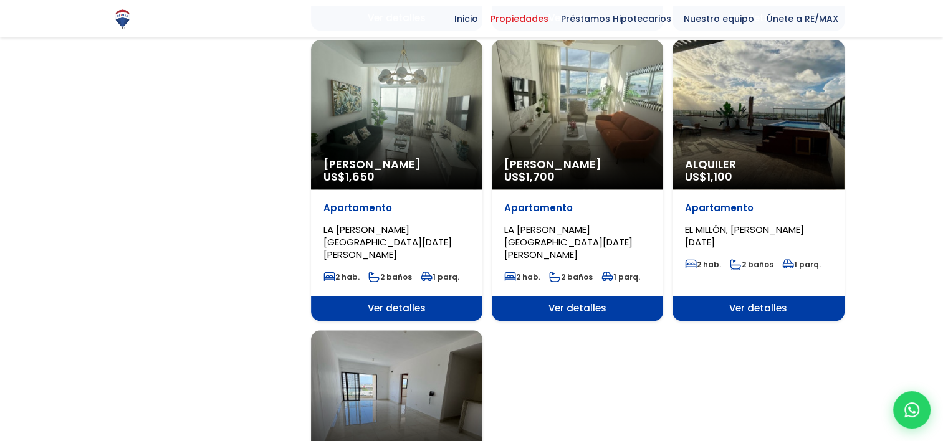
click at [756, 296] on span "Ver detalles" at bounding box center [758, 308] width 171 height 25
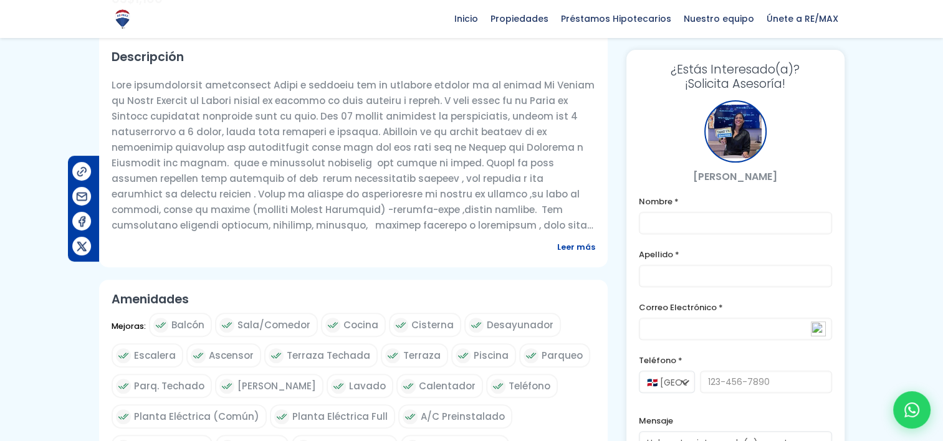
scroll to position [249, 0]
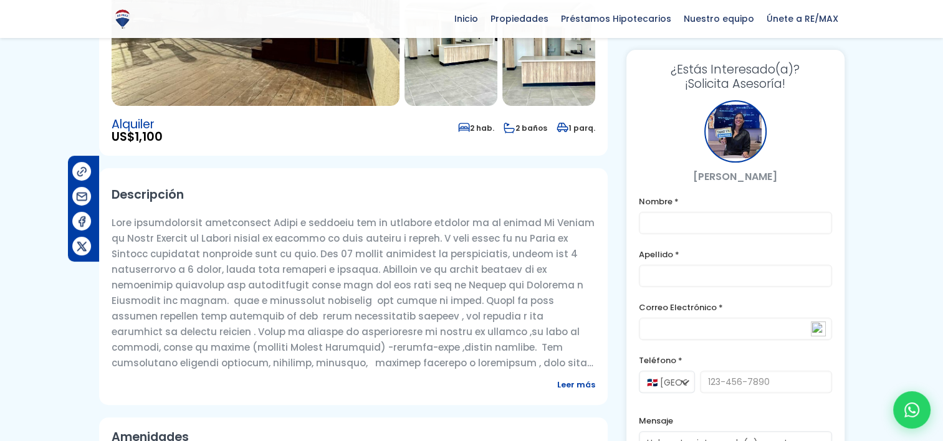
click at [568, 383] on span "Leer más" at bounding box center [576, 385] width 38 height 16
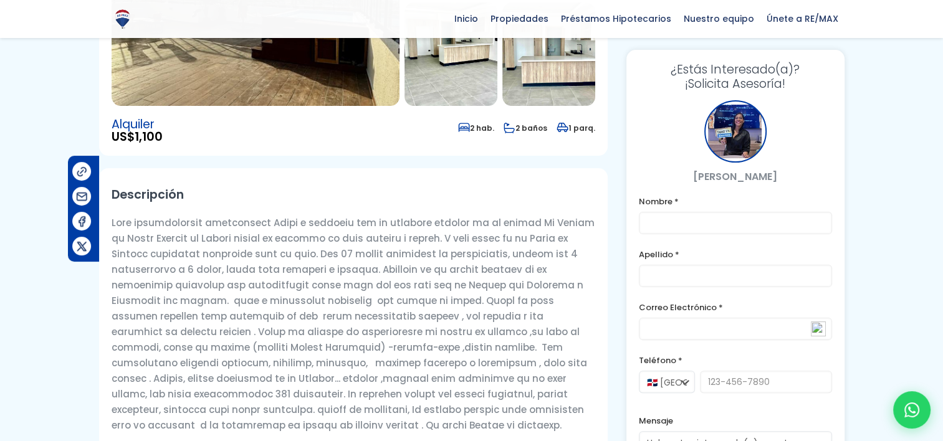
scroll to position [0, 0]
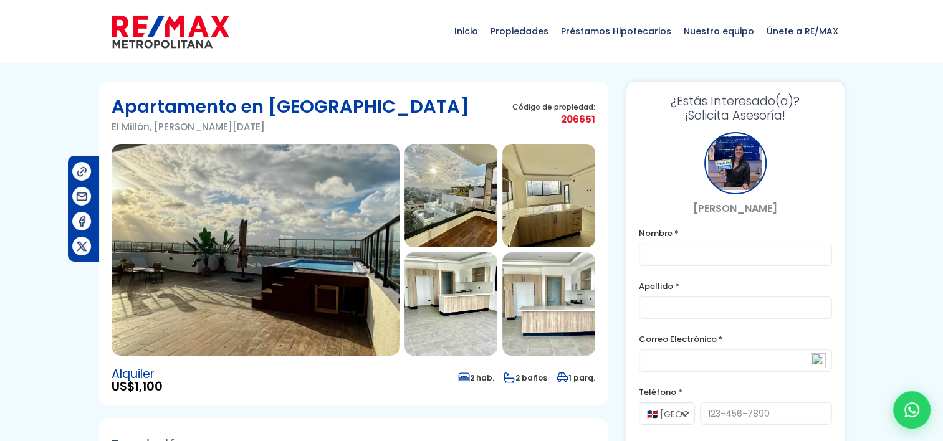
click at [455, 216] on img at bounding box center [451, 195] width 93 height 103
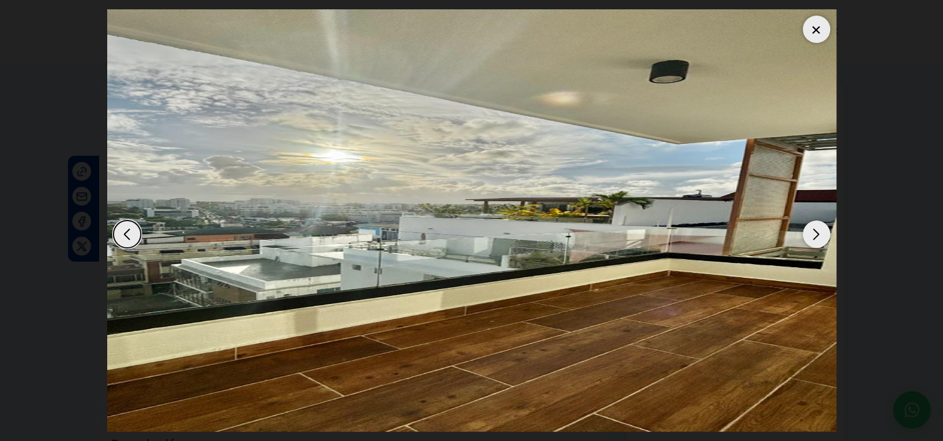
click at [820, 236] on div "Next slide" at bounding box center [816, 234] width 27 height 27
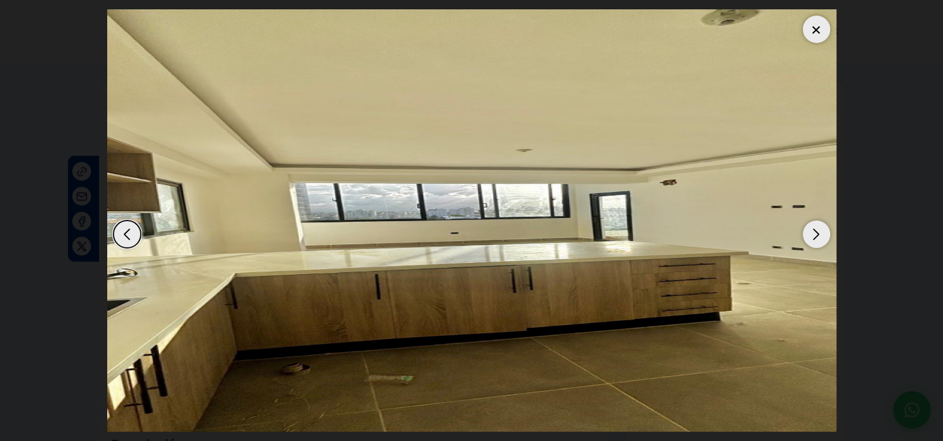
click at [820, 236] on div "Next slide" at bounding box center [816, 234] width 27 height 27
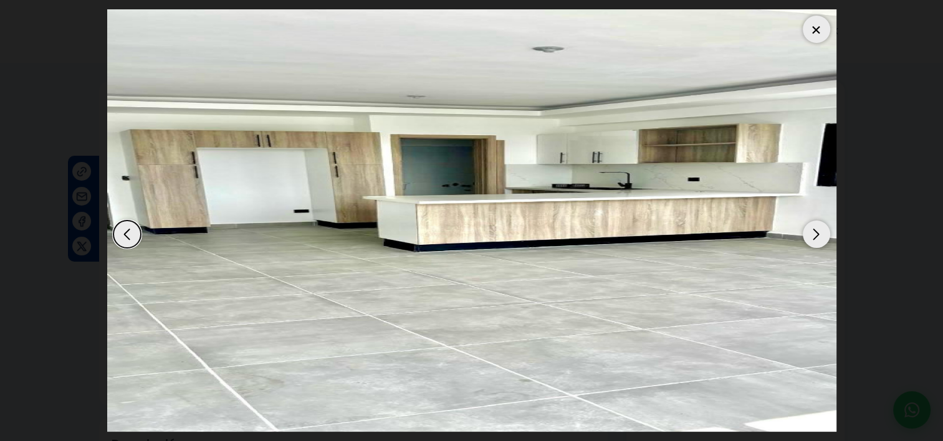
click at [820, 236] on div "Next slide" at bounding box center [816, 234] width 27 height 27
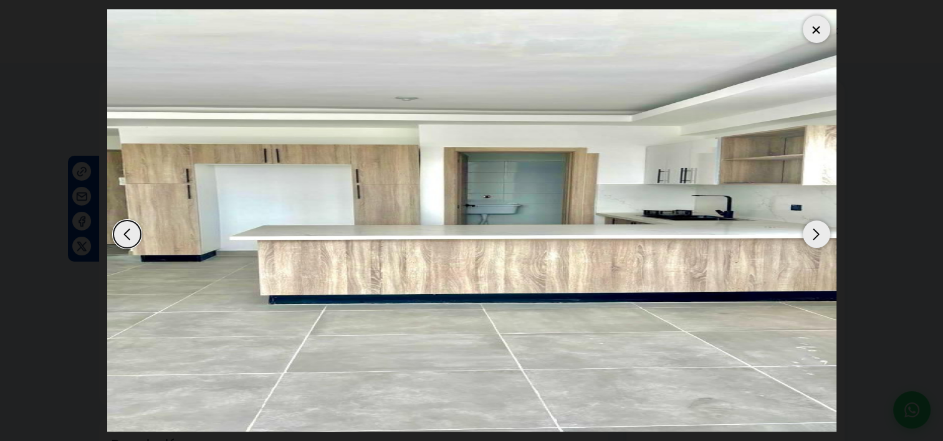
click at [820, 236] on div "Next slide" at bounding box center [816, 234] width 27 height 27
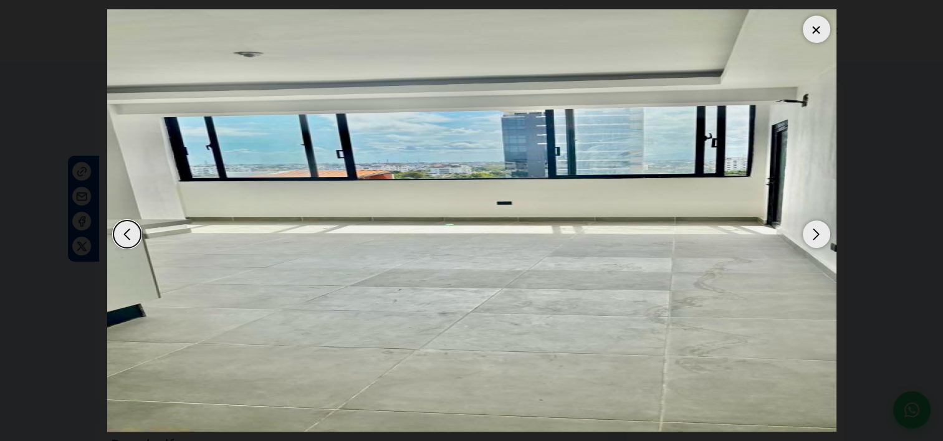
click at [820, 236] on div "Next slide" at bounding box center [816, 234] width 27 height 27
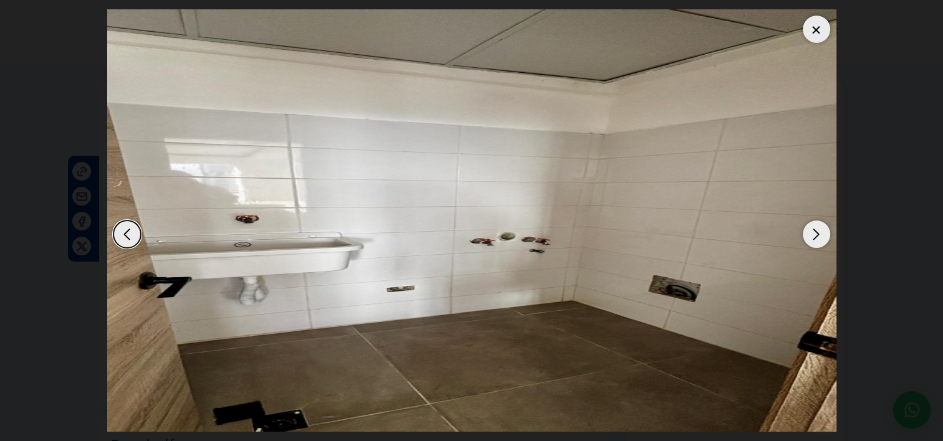
click at [820, 236] on div "Next slide" at bounding box center [816, 234] width 27 height 27
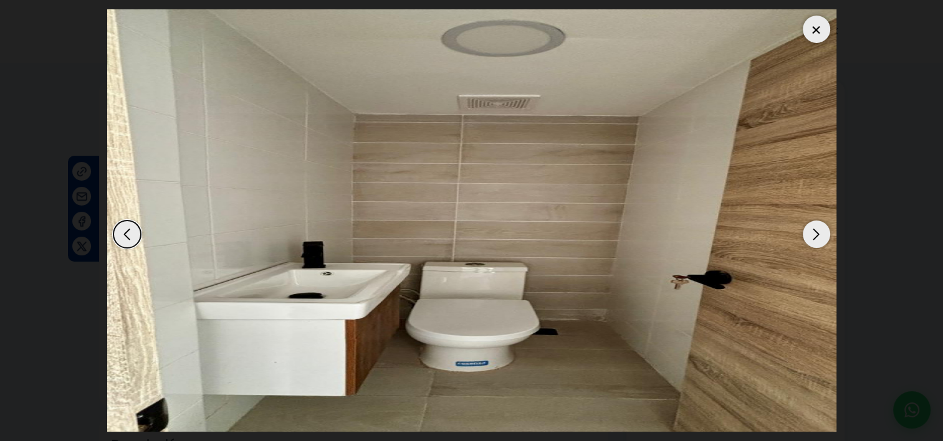
click at [820, 236] on div "Next slide" at bounding box center [816, 234] width 27 height 27
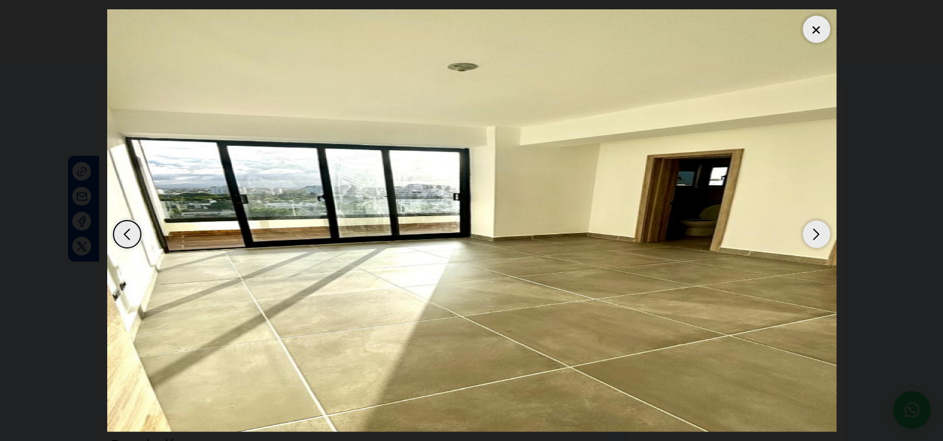
click at [820, 236] on div "Next slide" at bounding box center [816, 234] width 27 height 27
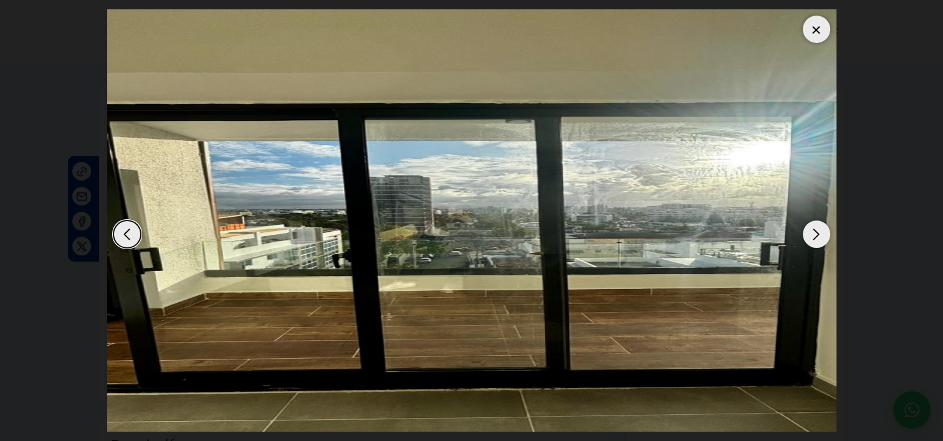
click at [820, 236] on div "Next slide" at bounding box center [816, 234] width 27 height 27
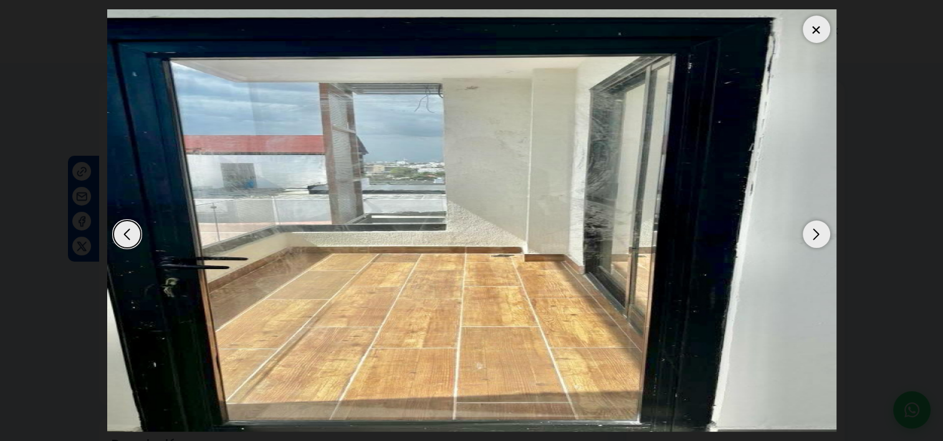
click at [820, 236] on div "Next slide" at bounding box center [816, 234] width 27 height 27
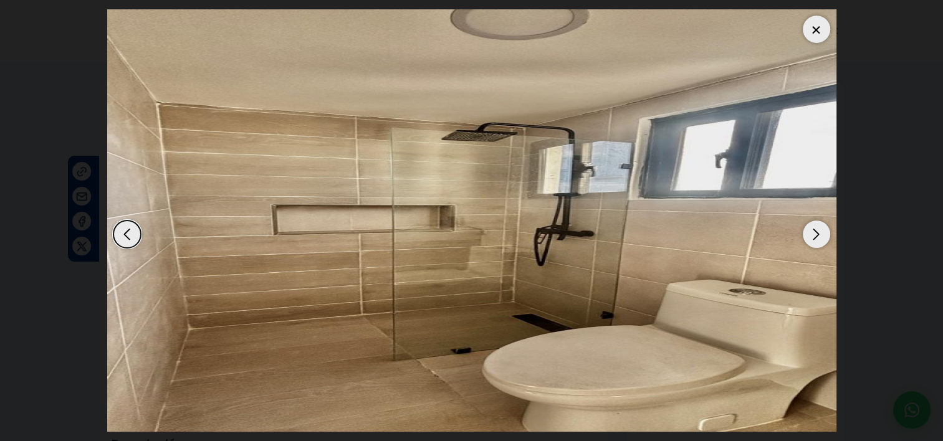
click at [820, 236] on div "Next slide" at bounding box center [816, 234] width 27 height 27
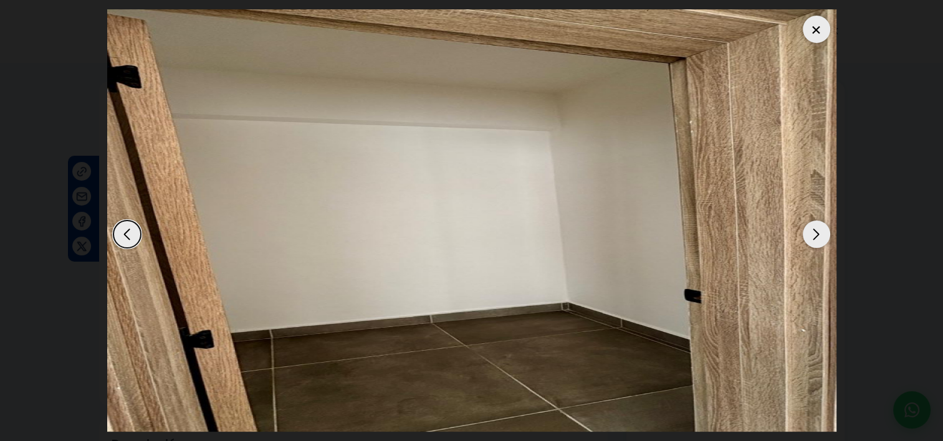
click at [820, 236] on div "Next slide" at bounding box center [816, 234] width 27 height 27
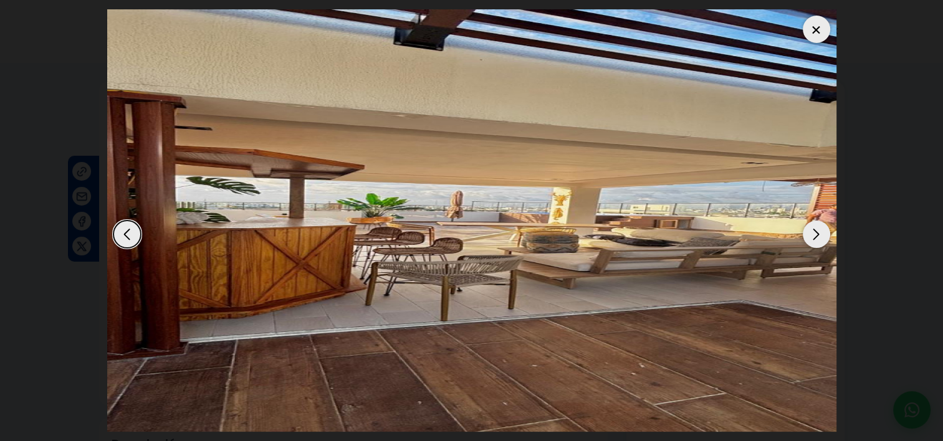
click at [820, 236] on div "Next slide" at bounding box center [816, 234] width 27 height 27
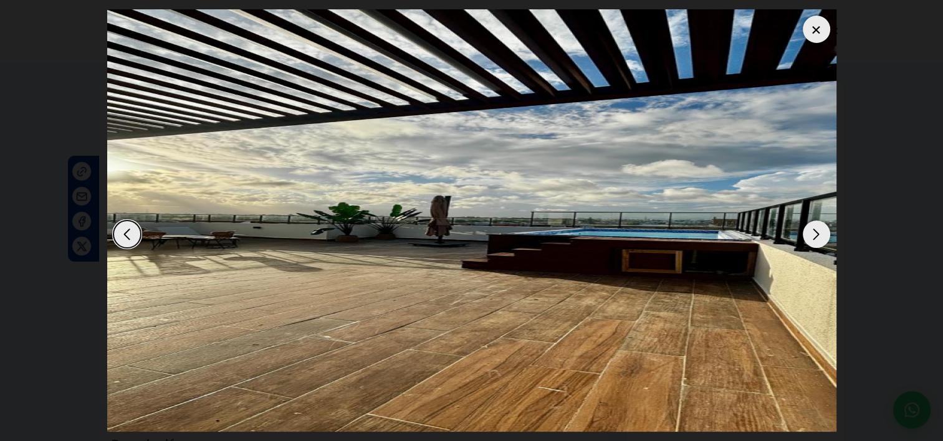
click at [820, 236] on div "Next slide" at bounding box center [816, 234] width 27 height 27
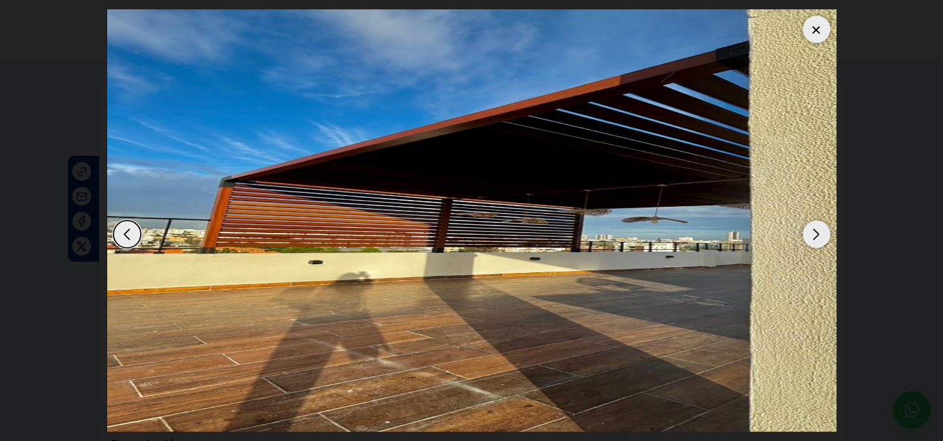
click at [820, 236] on div "Next slide" at bounding box center [816, 234] width 27 height 27
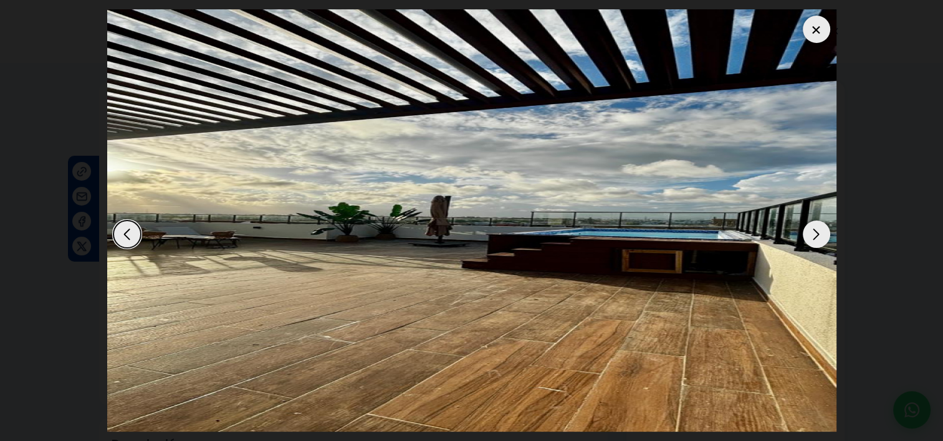
click at [820, 236] on div "Next slide" at bounding box center [816, 234] width 27 height 27
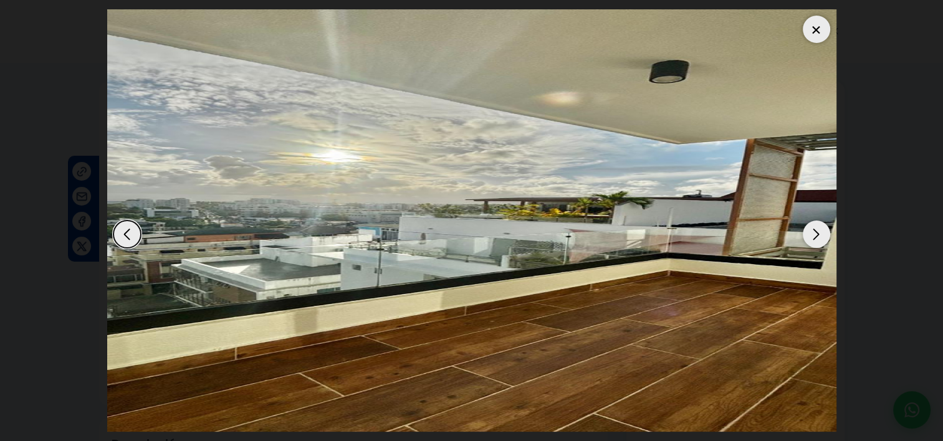
click at [820, 236] on div "Next slide" at bounding box center [816, 234] width 27 height 27
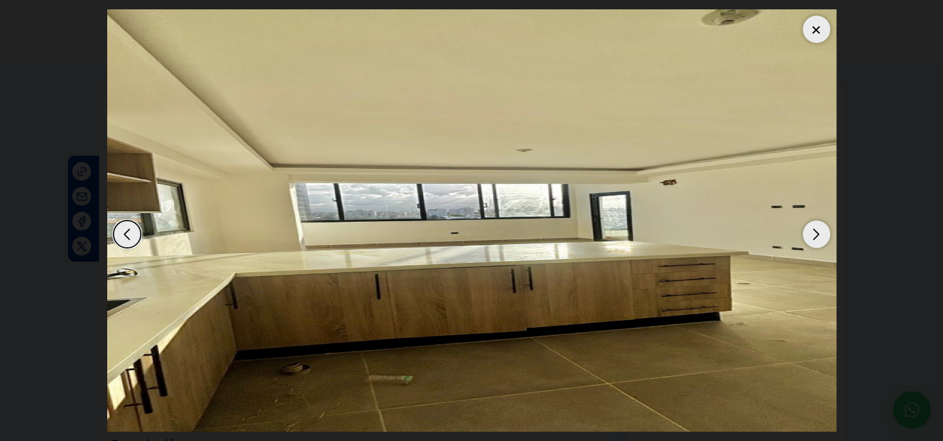
click at [820, 236] on div "Next slide" at bounding box center [816, 234] width 27 height 27
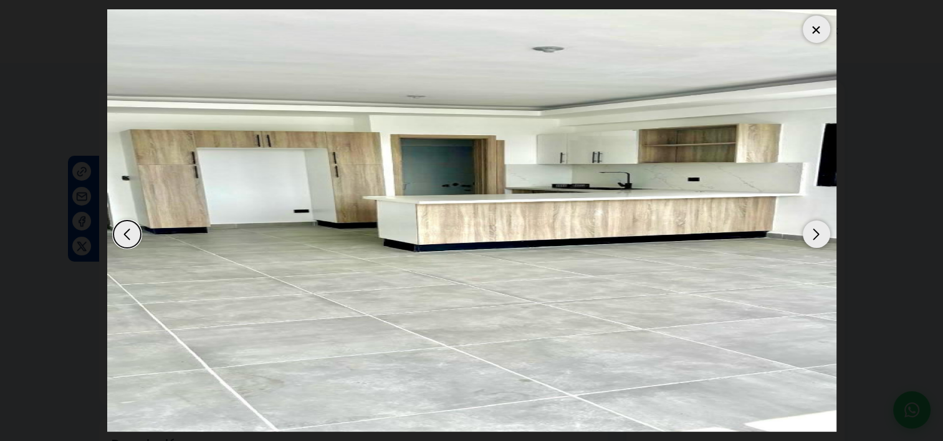
click at [810, 27] on div at bounding box center [816, 29] width 27 height 27
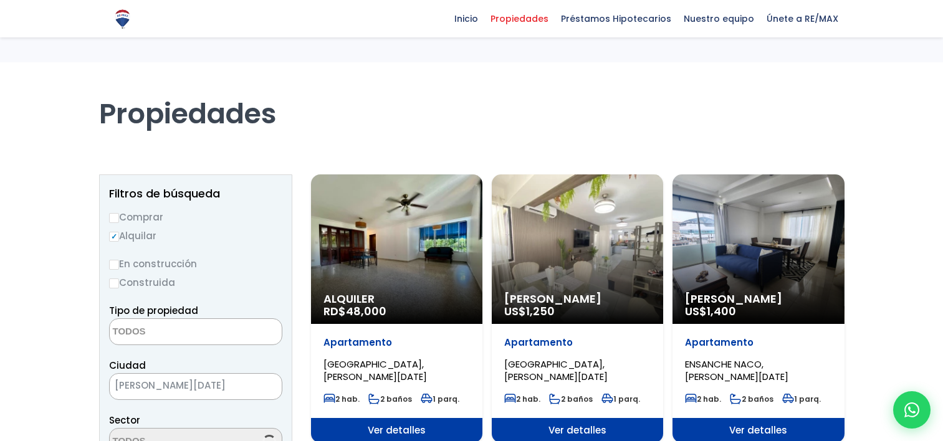
select select
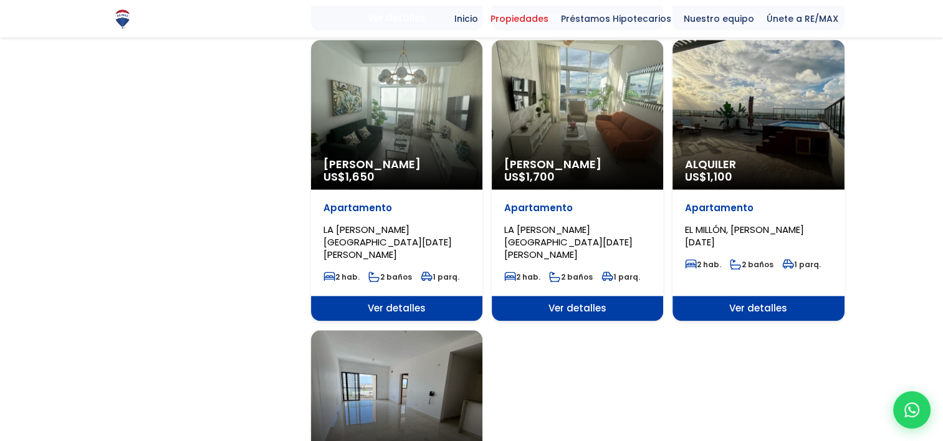
scroll to position [1496, 0]
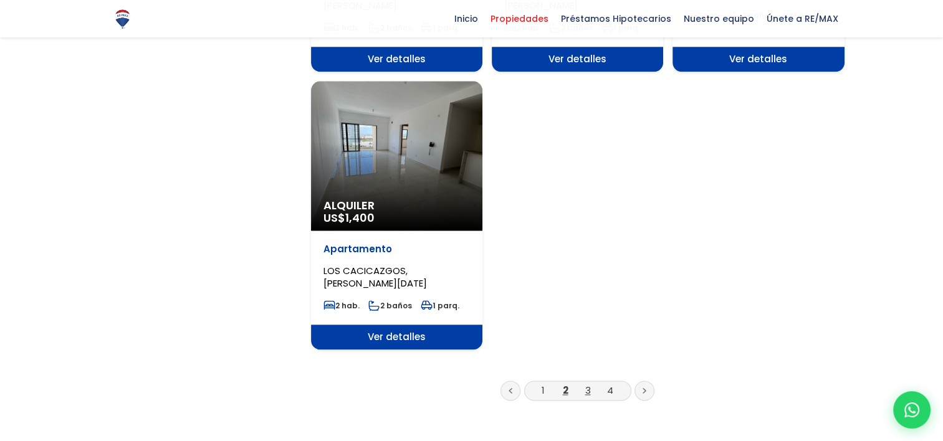
click at [586, 384] on link "3" at bounding box center [588, 390] width 6 height 13
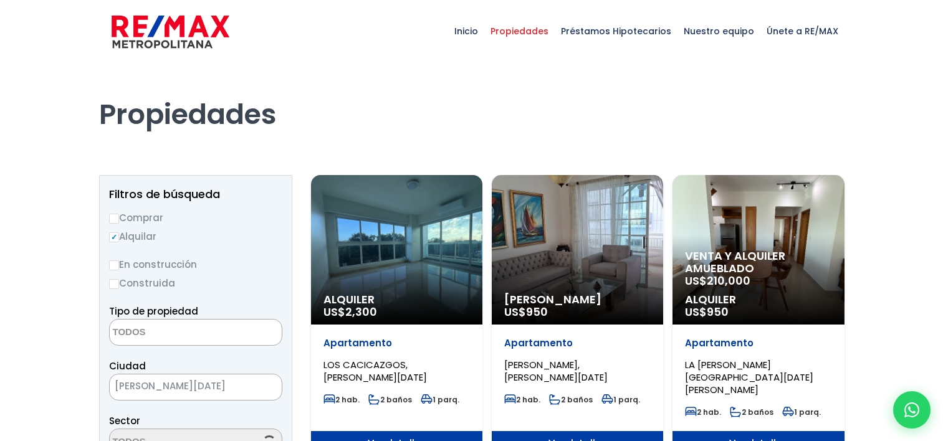
select select
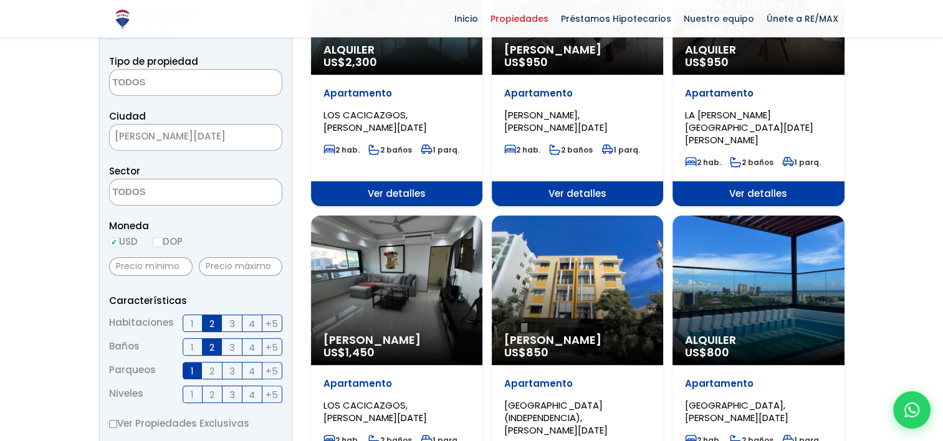
scroll to position [499, 0]
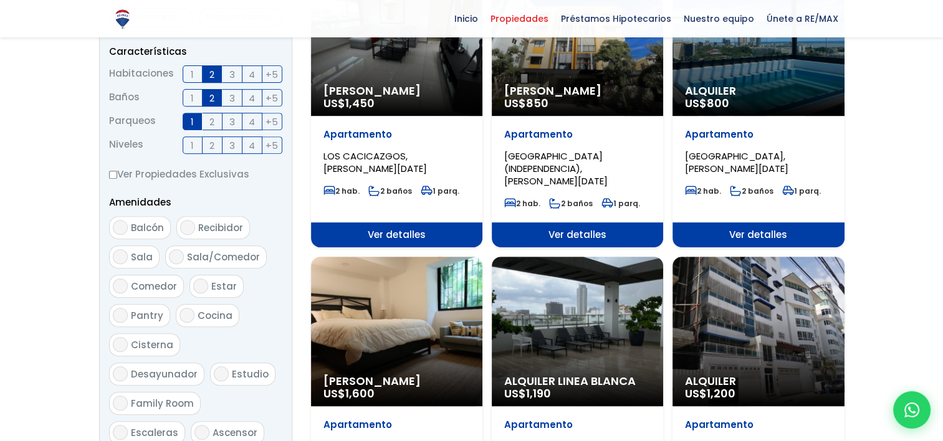
click at [774, 223] on span "Ver detalles" at bounding box center [758, 235] width 171 height 25
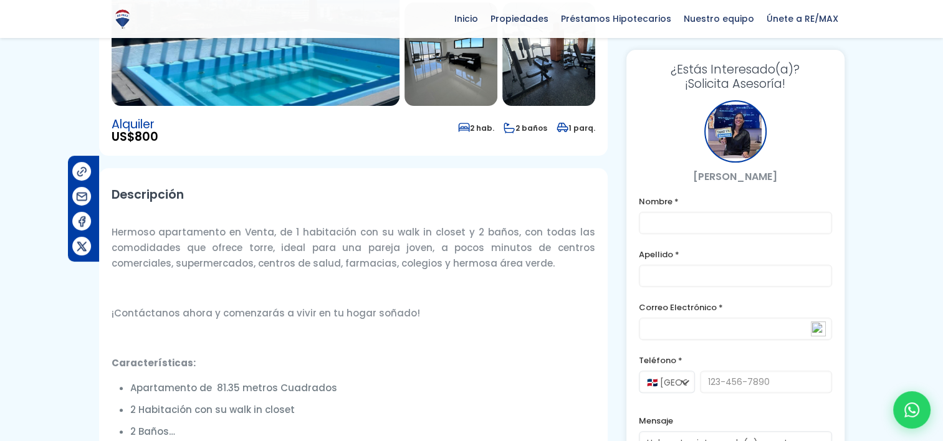
scroll to position [499, 0]
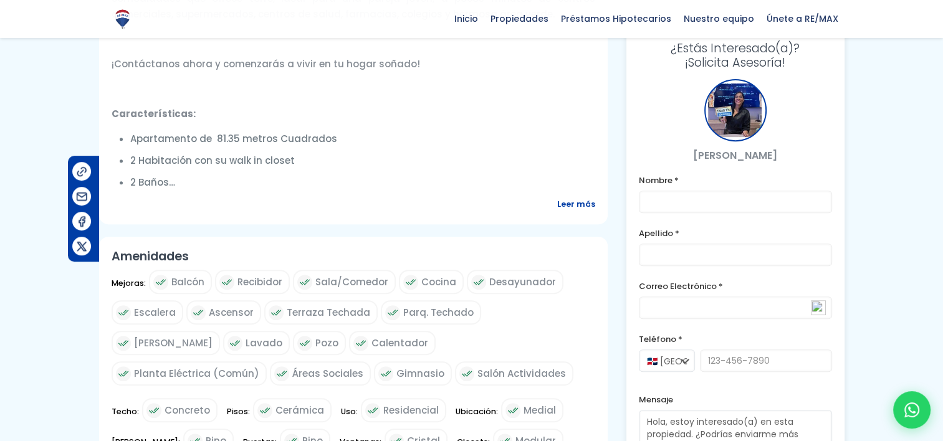
click at [572, 203] on span "Leer más" at bounding box center [576, 204] width 38 height 16
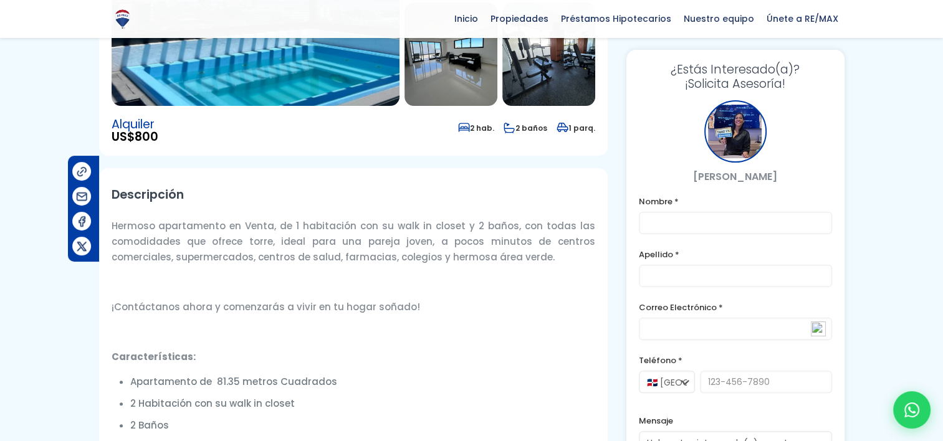
scroll to position [0, 0]
